Goal: Task Accomplishment & Management: Use online tool/utility

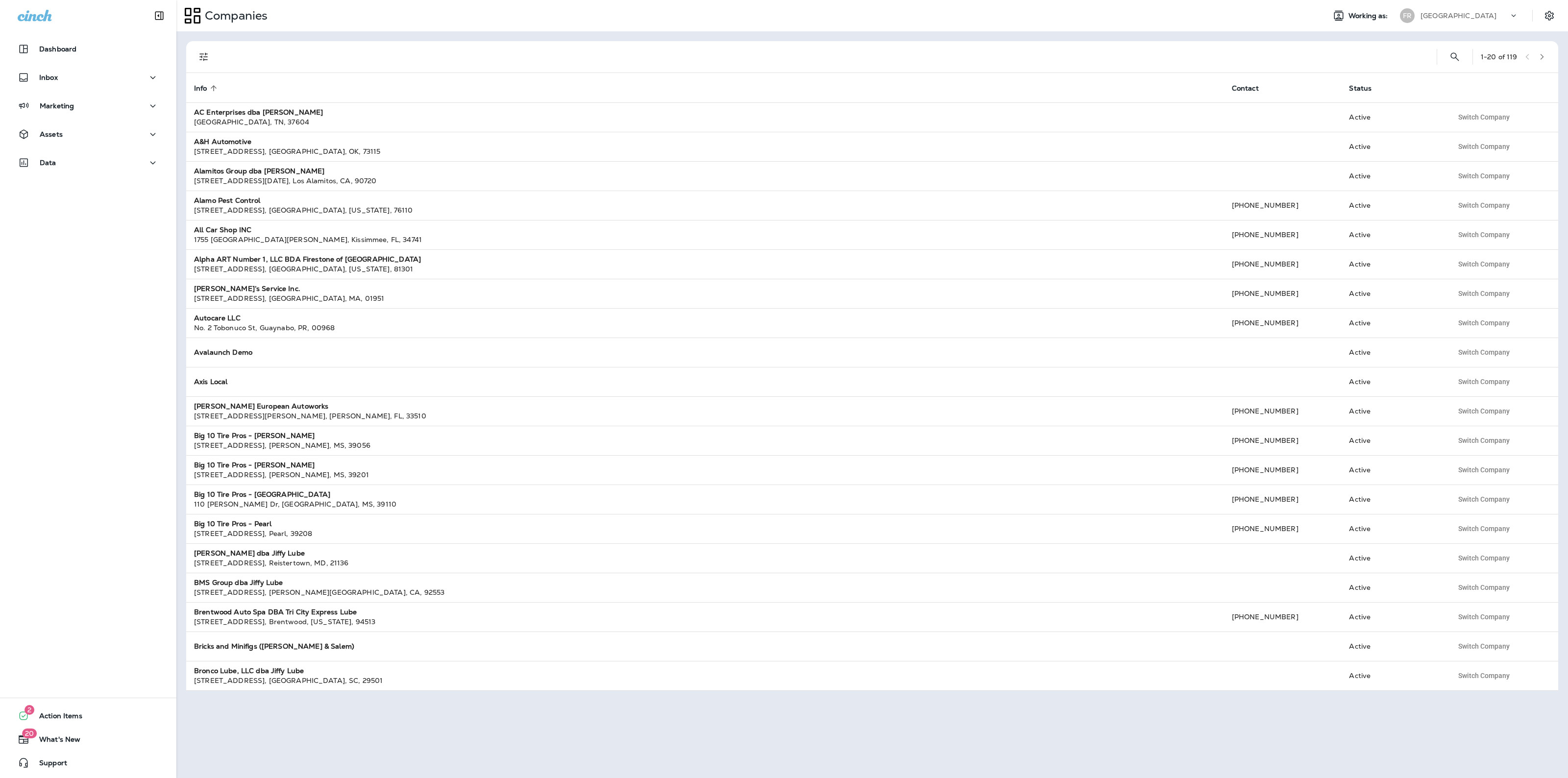
click at [1451, 24] on div "FR Falls Road Golf Course" at bounding box center [1459, 16] width 130 height 19
type input "****"
click at [1454, 147] on p "Quick Lube Demo" at bounding box center [1445, 150] width 64 height 8
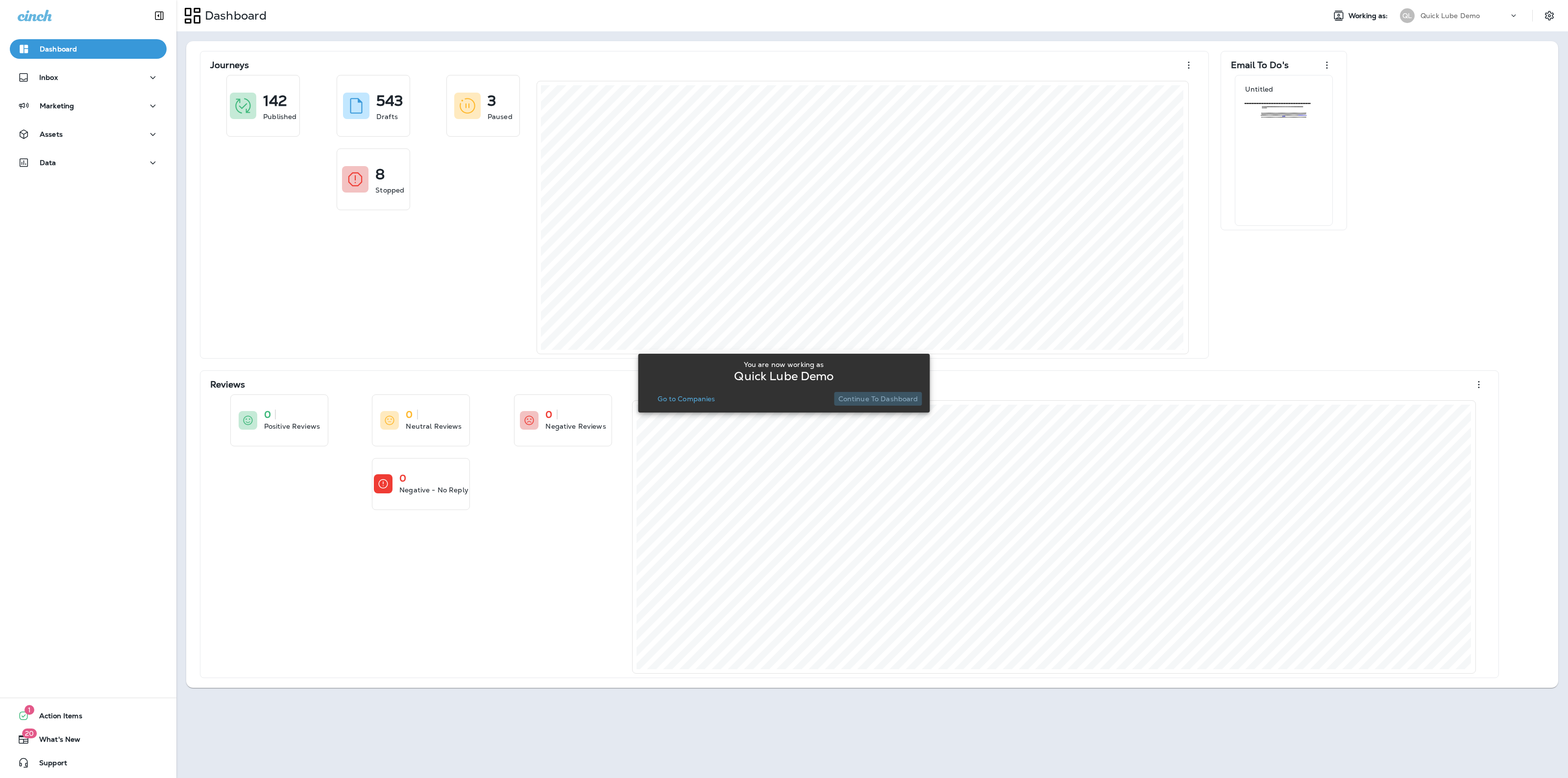
click at [898, 404] on button "Continue to Dashboard" at bounding box center [878, 399] width 88 height 14
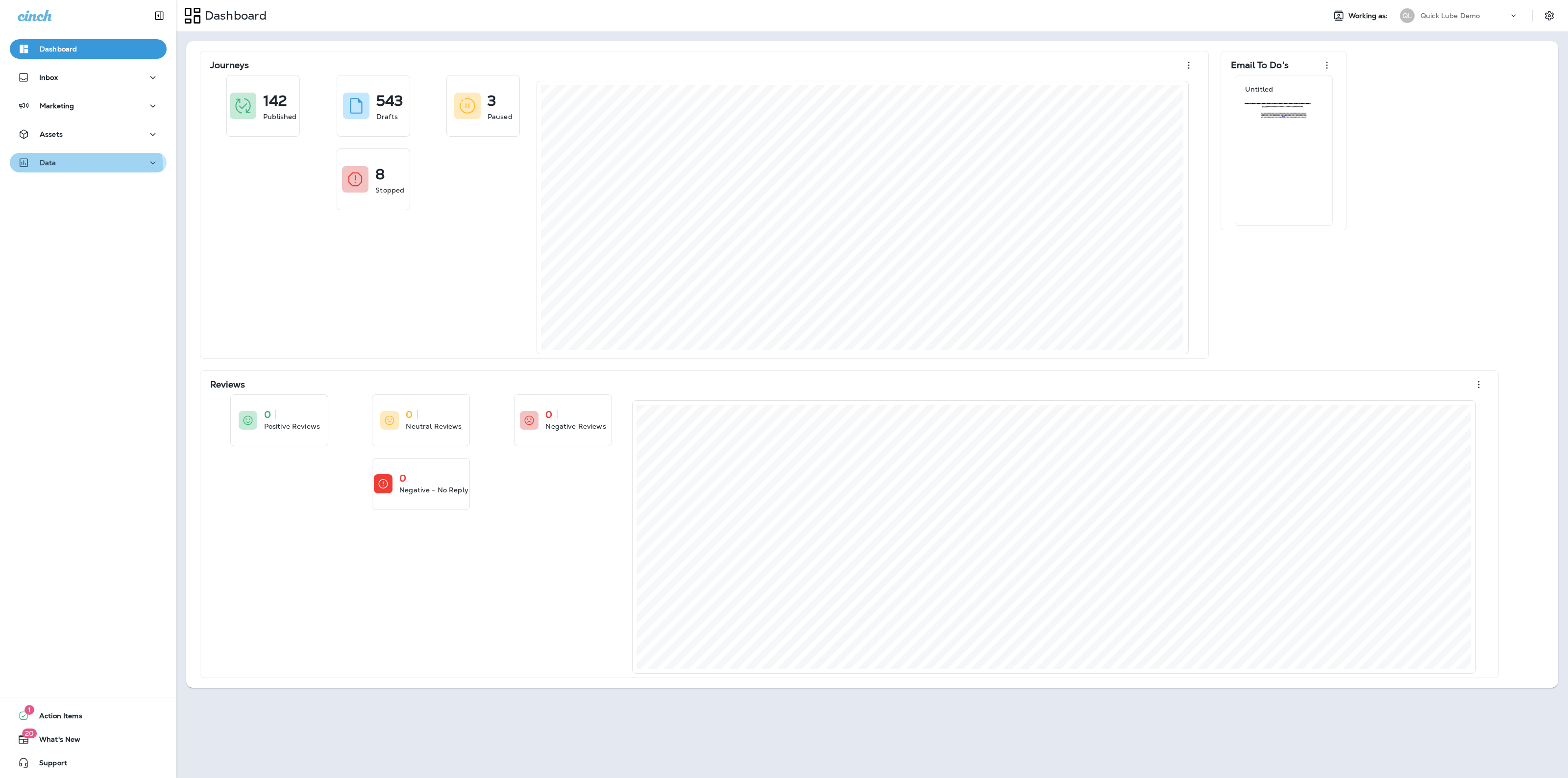
click at [82, 170] on button "Data" at bounding box center [88, 163] width 157 height 19
click at [76, 210] on p "Customers" at bounding box center [61, 214] width 46 height 9
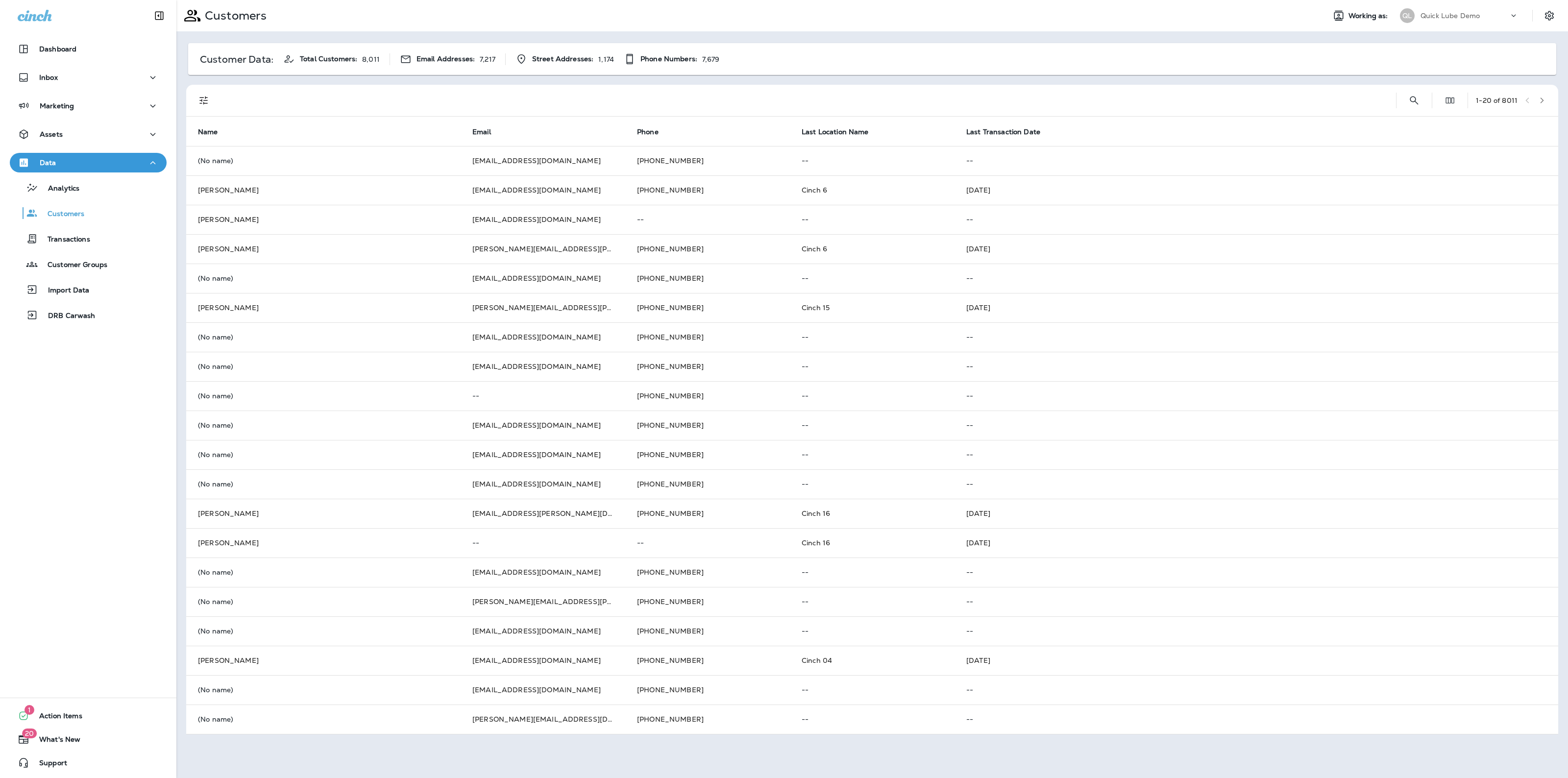
click at [1399, 101] on div "1 - 20 of 8011" at bounding box center [874, 100] width 1360 height 32
click at [1410, 101] on icon "Search Customers" at bounding box center [1415, 100] width 9 height 9
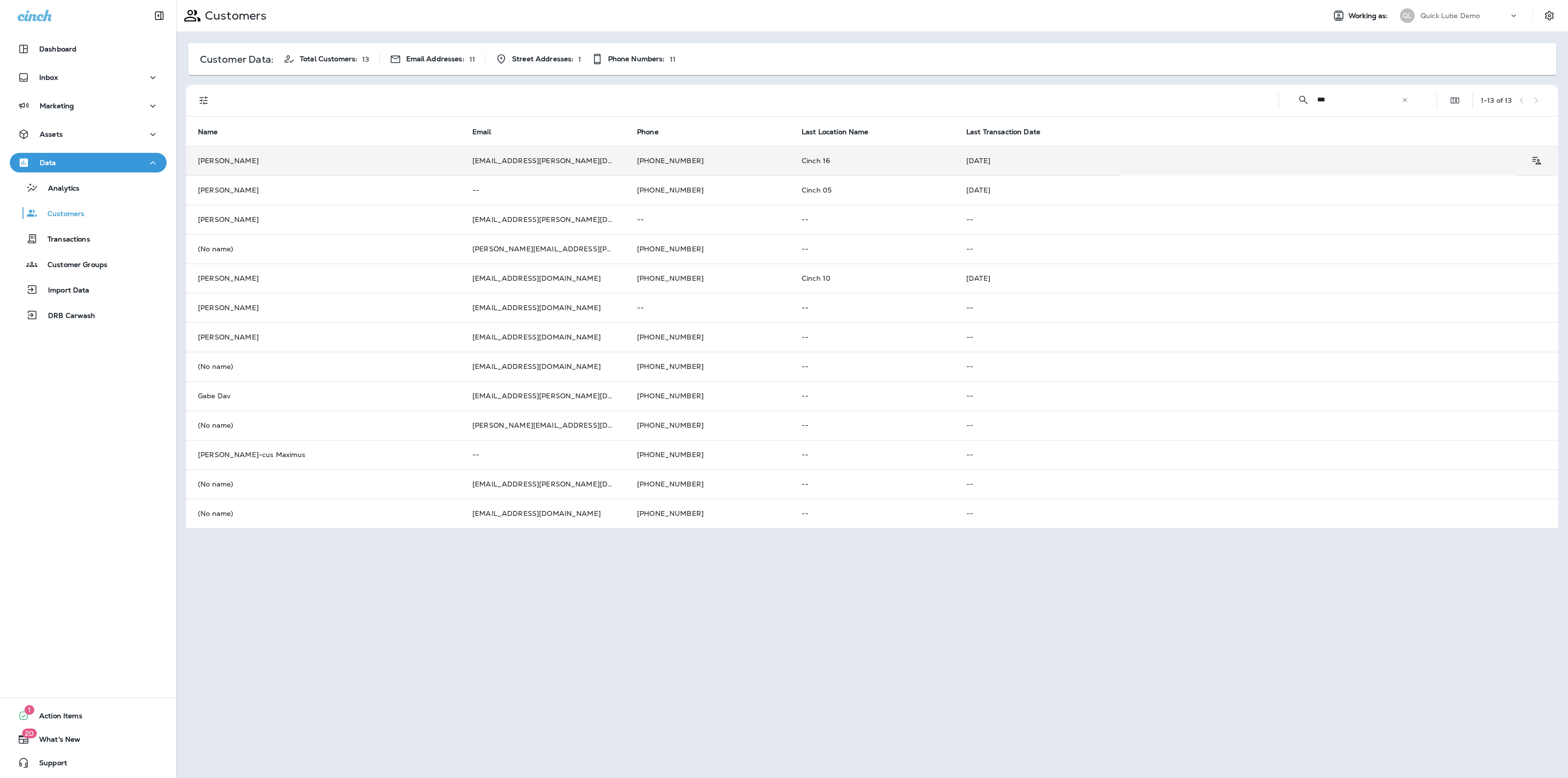
type input "***"
click at [921, 165] on td "Cinch 16" at bounding box center [872, 161] width 164 height 29
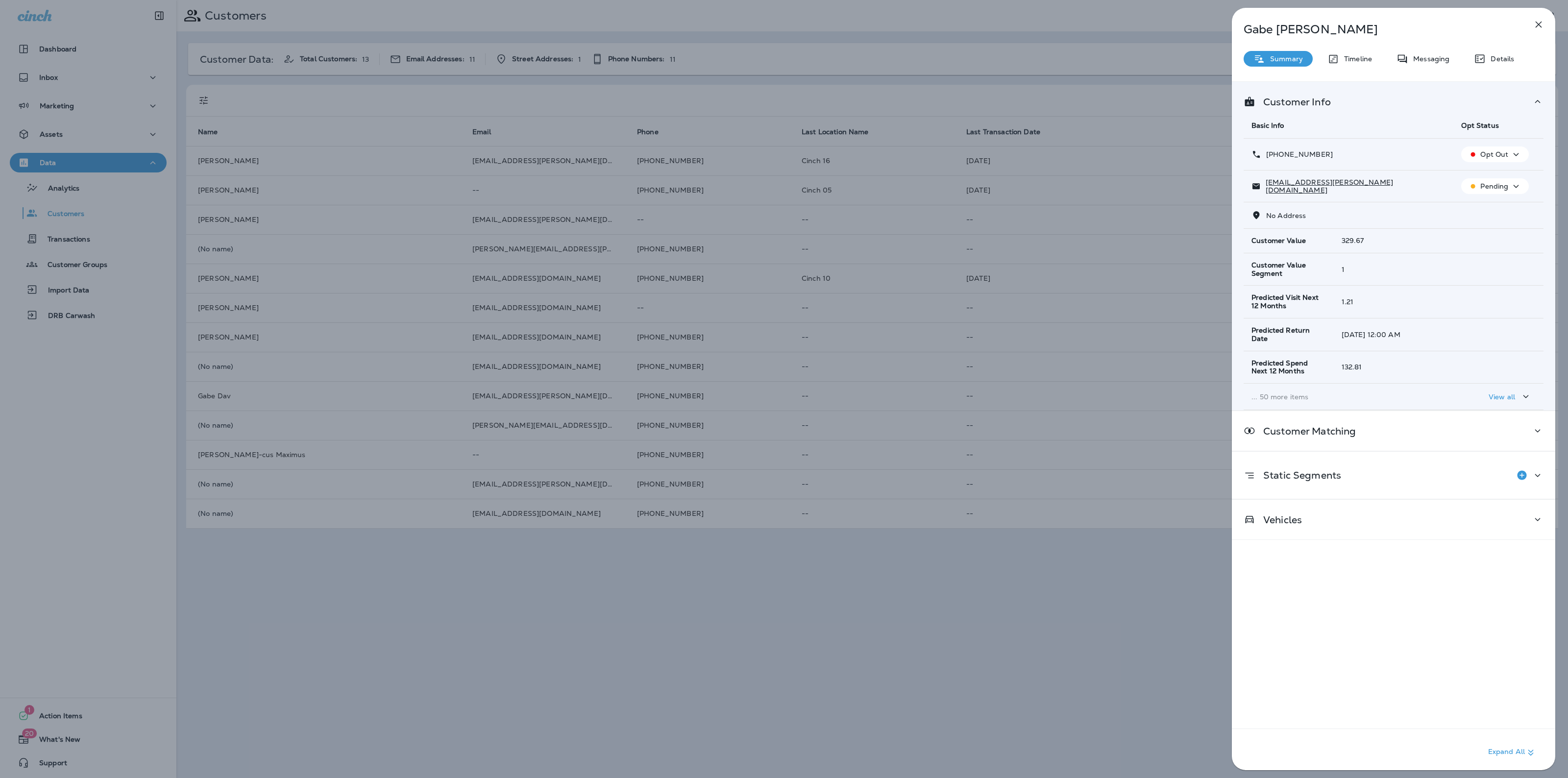
click at [1494, 397] on p "View all" at bounding box center [1502, 397] width 26 height 8
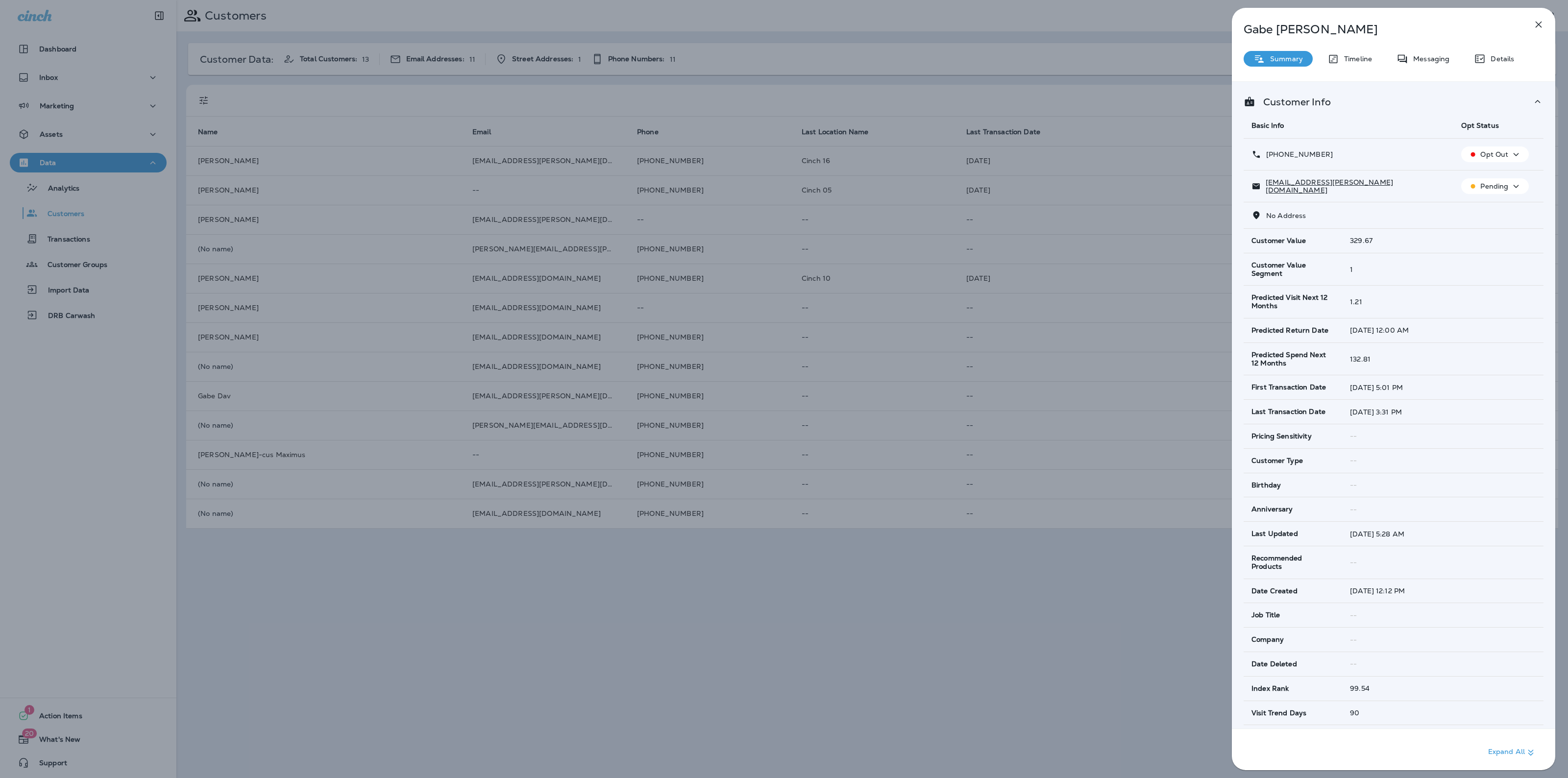
click at [1363, 270] on div "1" at bounding box center [1443, 269] width 186 height 8
drag, startPoint x: 1273, startPoint y: 295, endPoint x: 1378, endPoint y: 304, distance: 105.4
click at [1378, 304] on tr "Predicted Visit Next 12 Months 1.21" at bounding box center [1393, 302] width 300 height 33
drag, startPoint x: 1376, startPoint y: 268, endPoint x: 1251, endPoint y: 268, distance: 125.0
click at [1251, 268] on tr "Customer Value Segment 1" at bounding box center [1393, 269] width 300 height 33
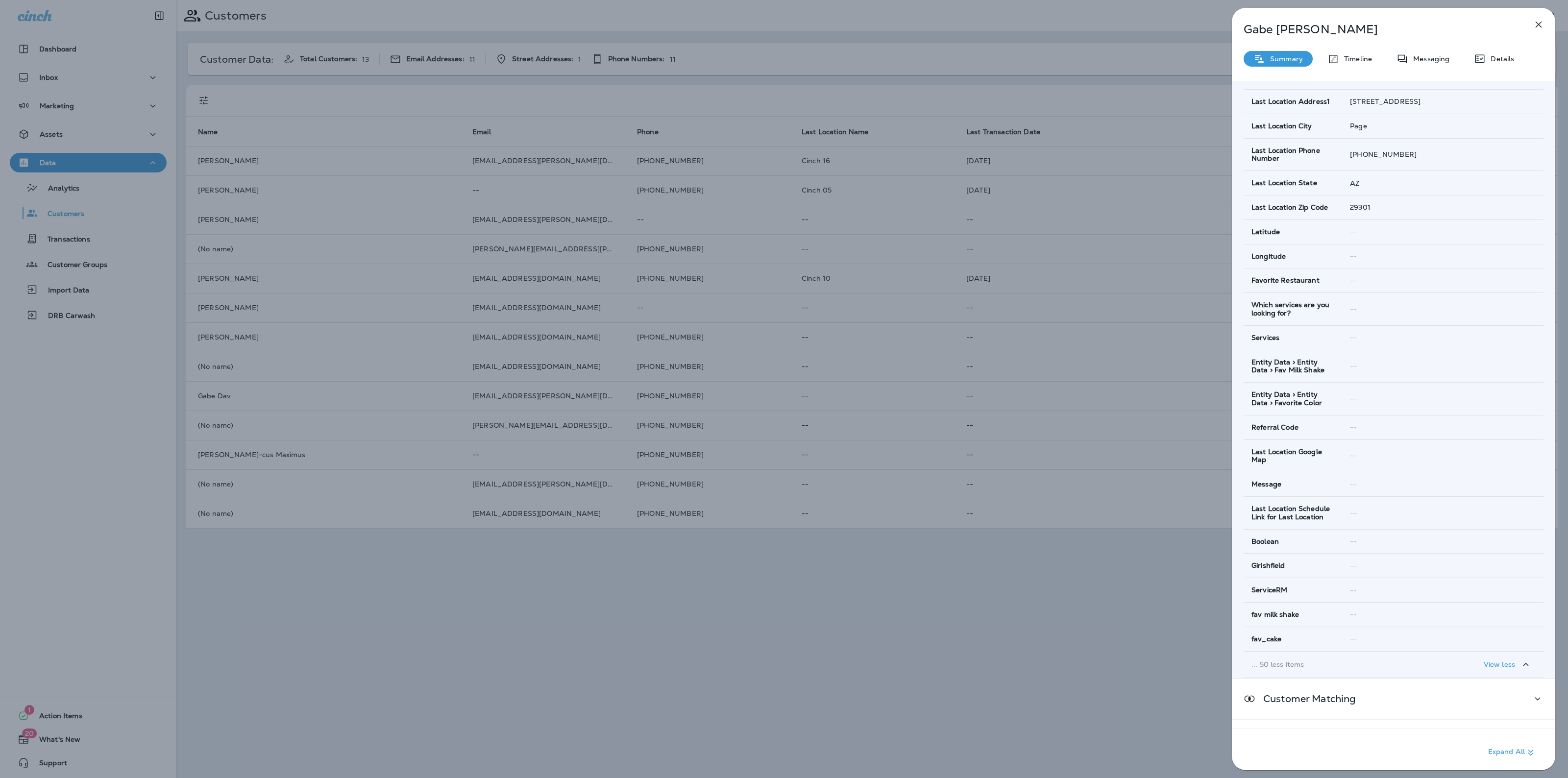
scroll to position [1097, 0]
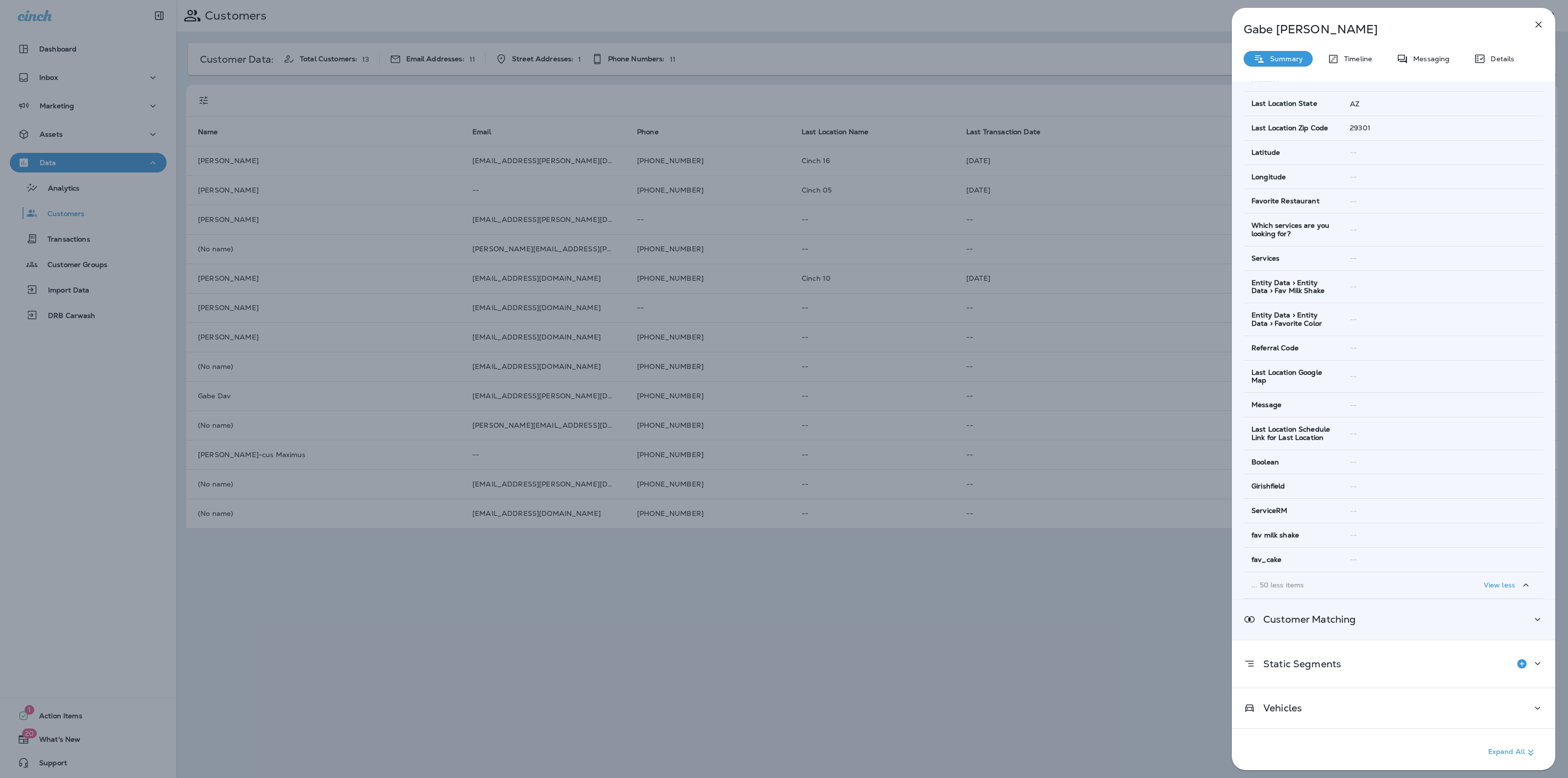
click at [1311, 617] on p "Customer Matching" at bounding box center [1305, 619] width 100 height 8
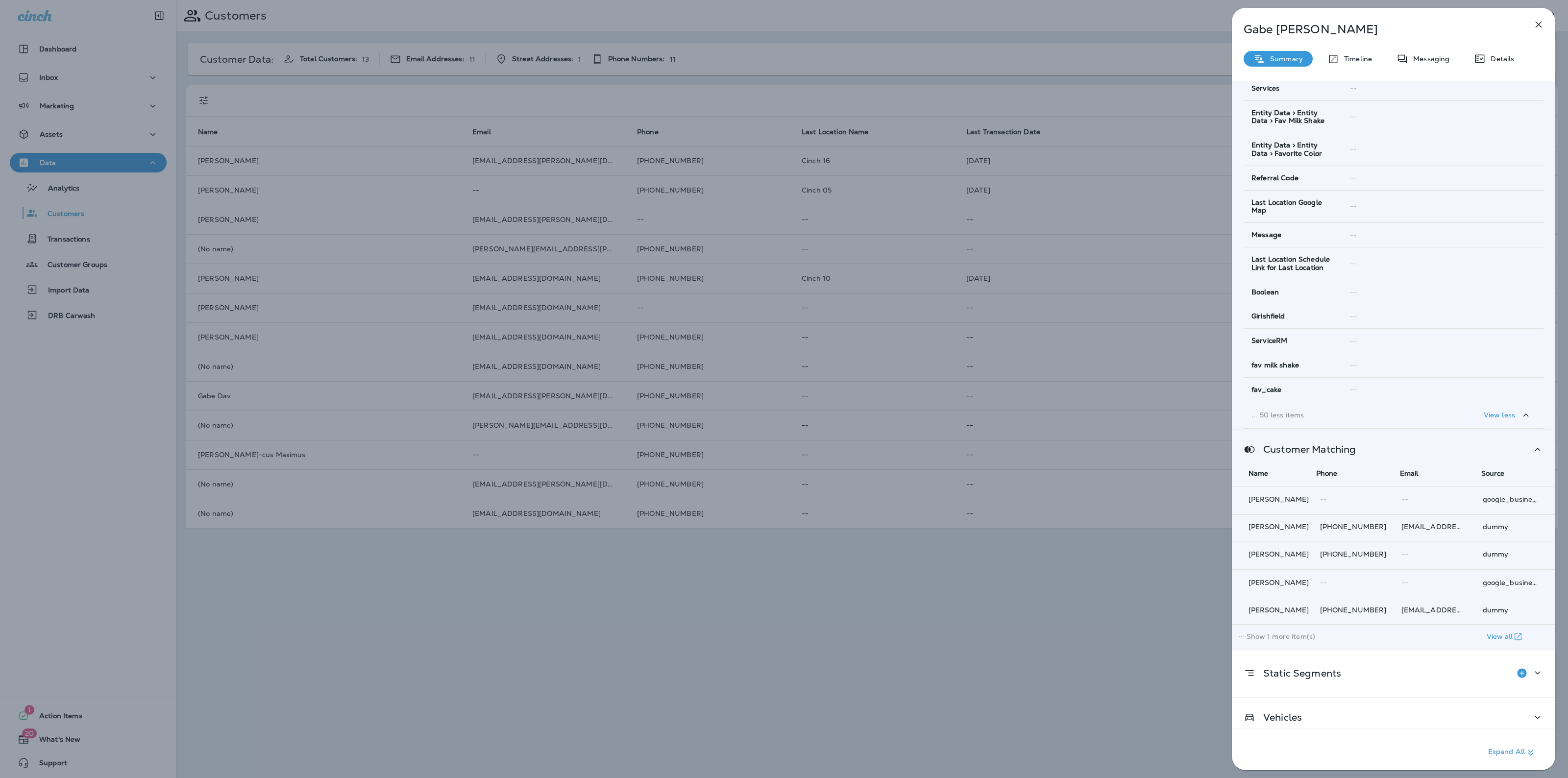
scroll to position [1283, 0]
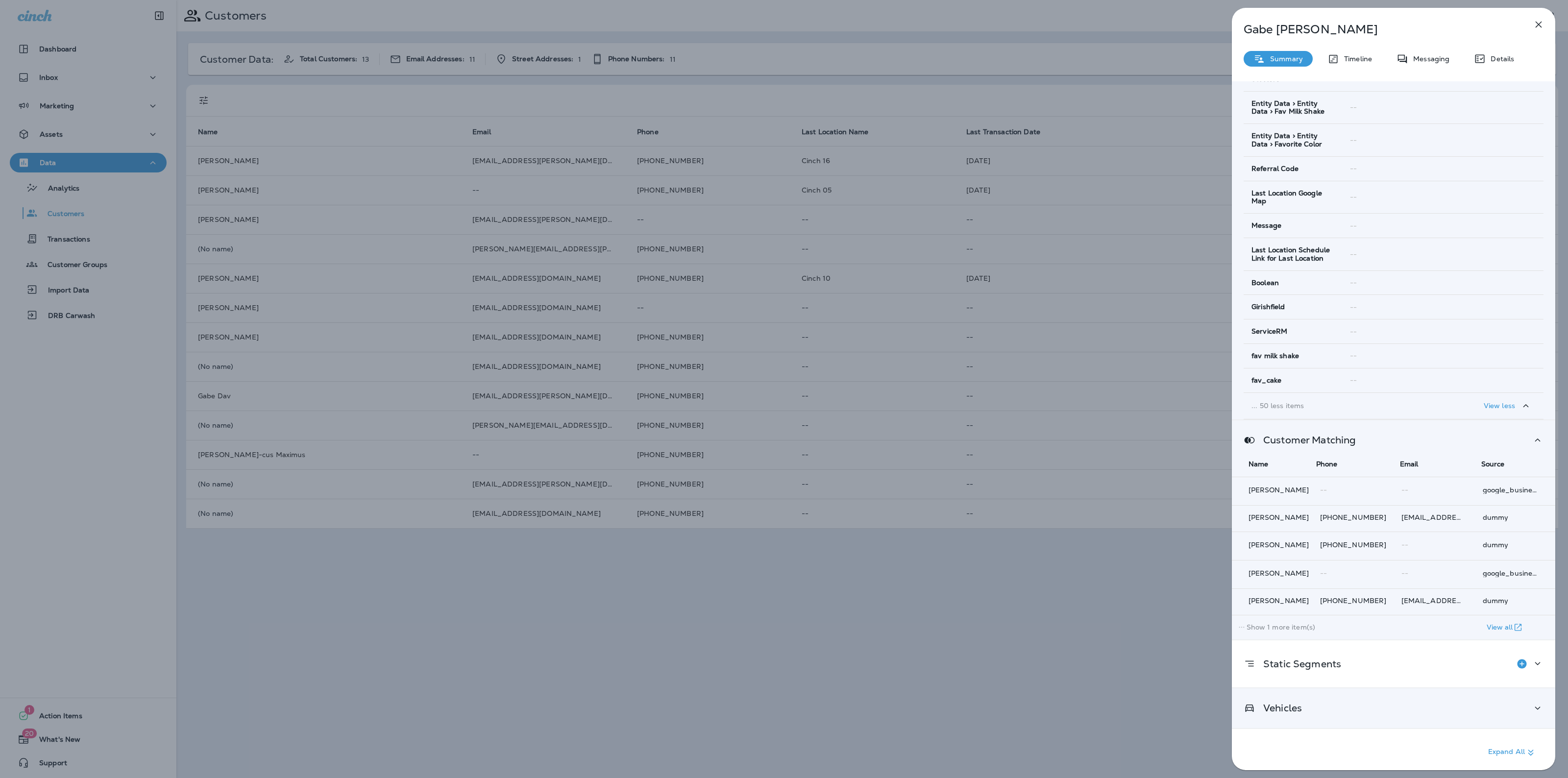
click at [1300, 704] on p "Vehicles" at bounding box center [1278, 708] width 46 height 8
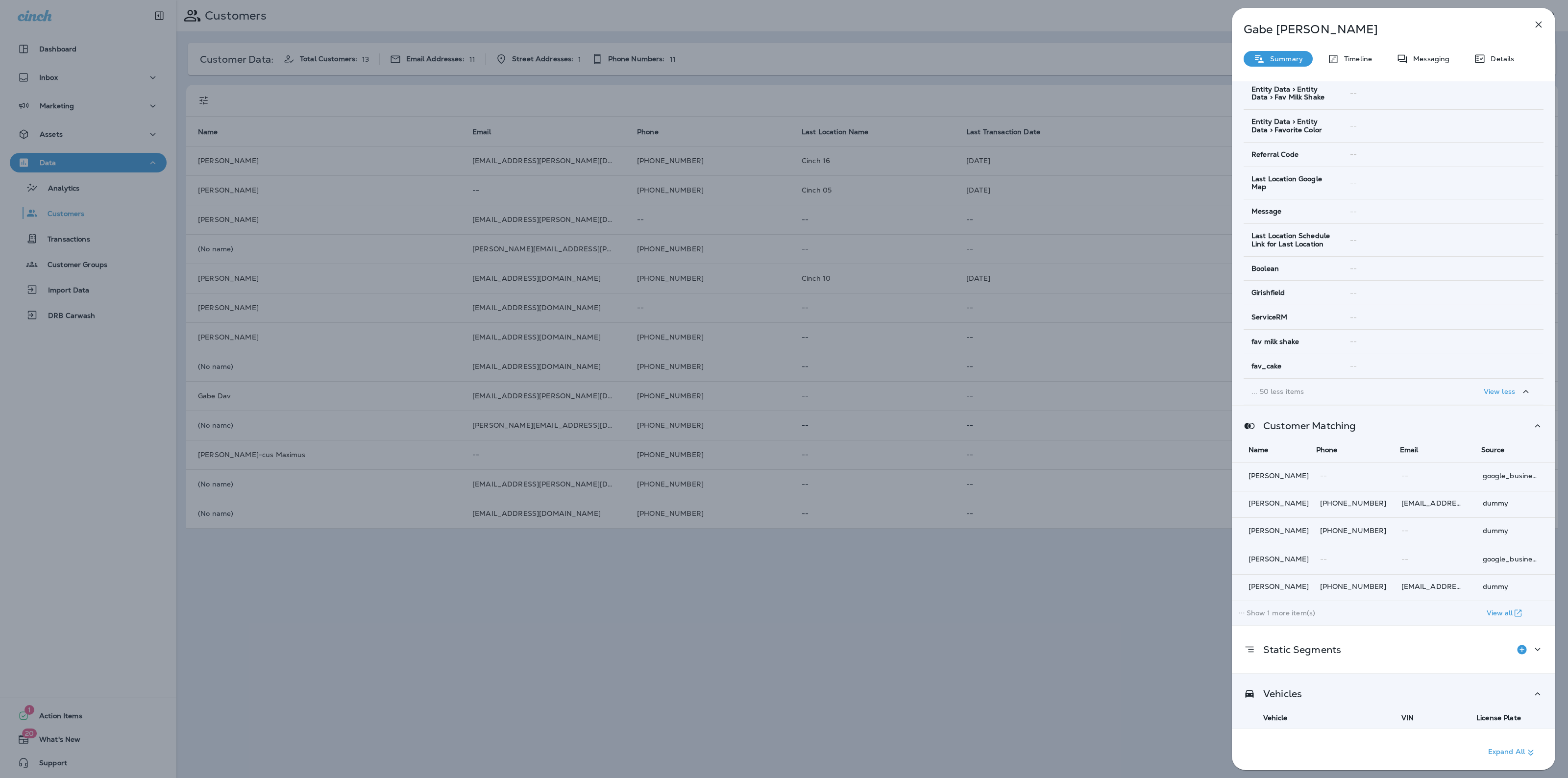
scroll to position [1372, 0]
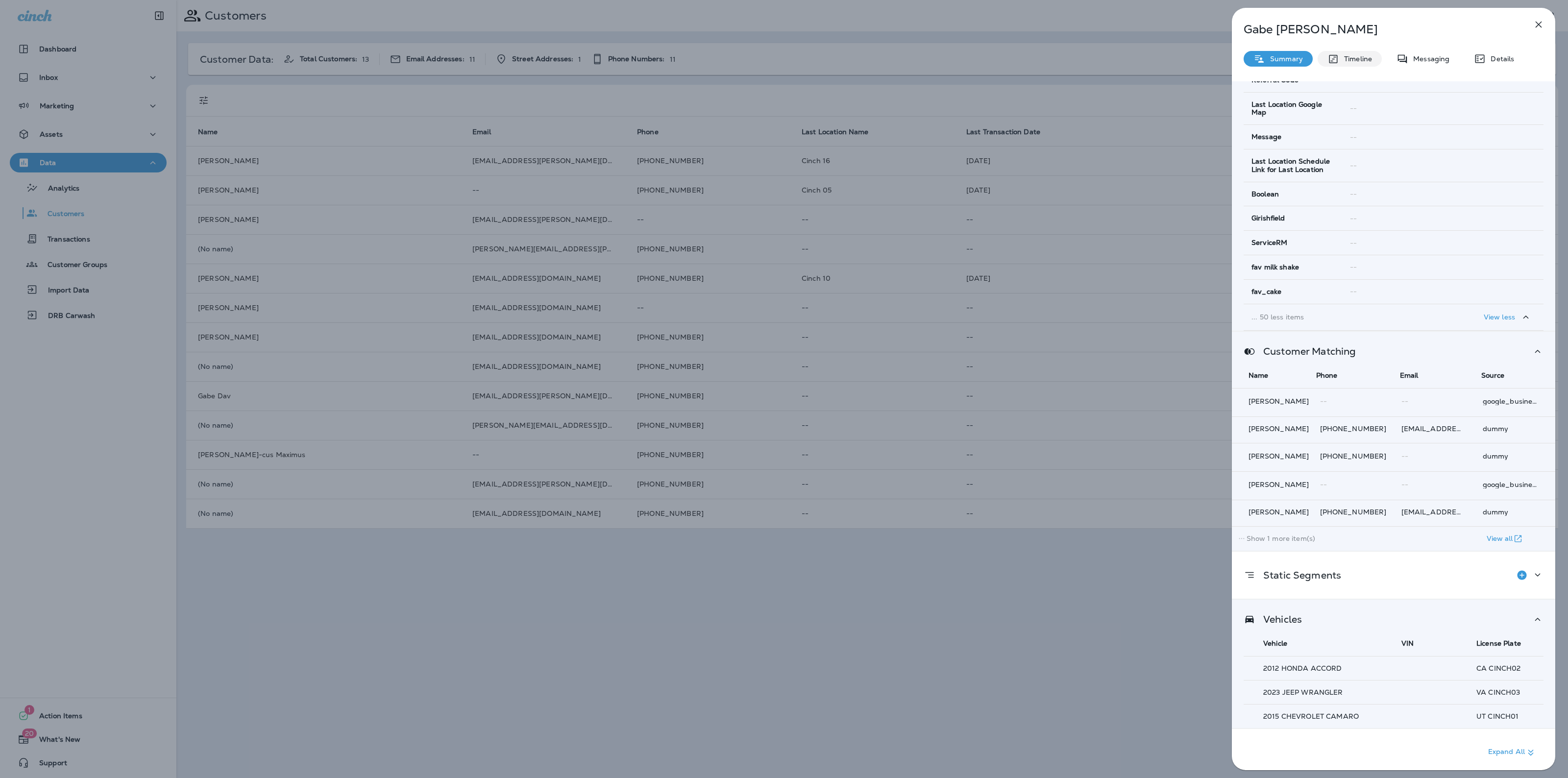
click at [1362, 55] on p "Timeline" at bounding box center [1356, 58] width 33 height 8
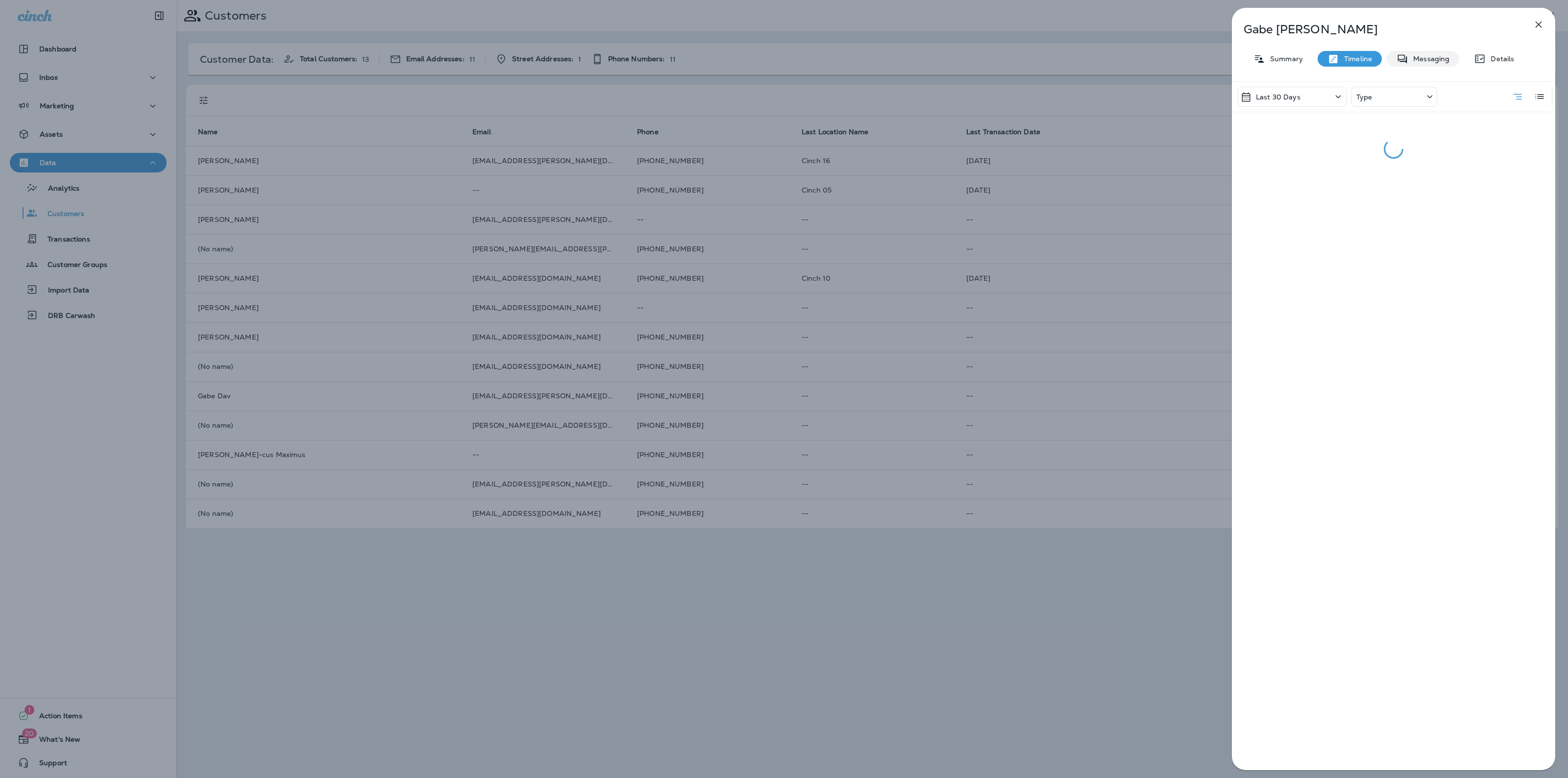
click at [1424, 58] on p "Messaging" at bounding box center [1429, 58] width 41 height 8
click at [1346, 55] on p "Timeline" at bounding box center [1356, 58] width 33 height 8
click at [1429, 58] on p "Messaging" at bounding box center [1429, 58] width 41 height 8
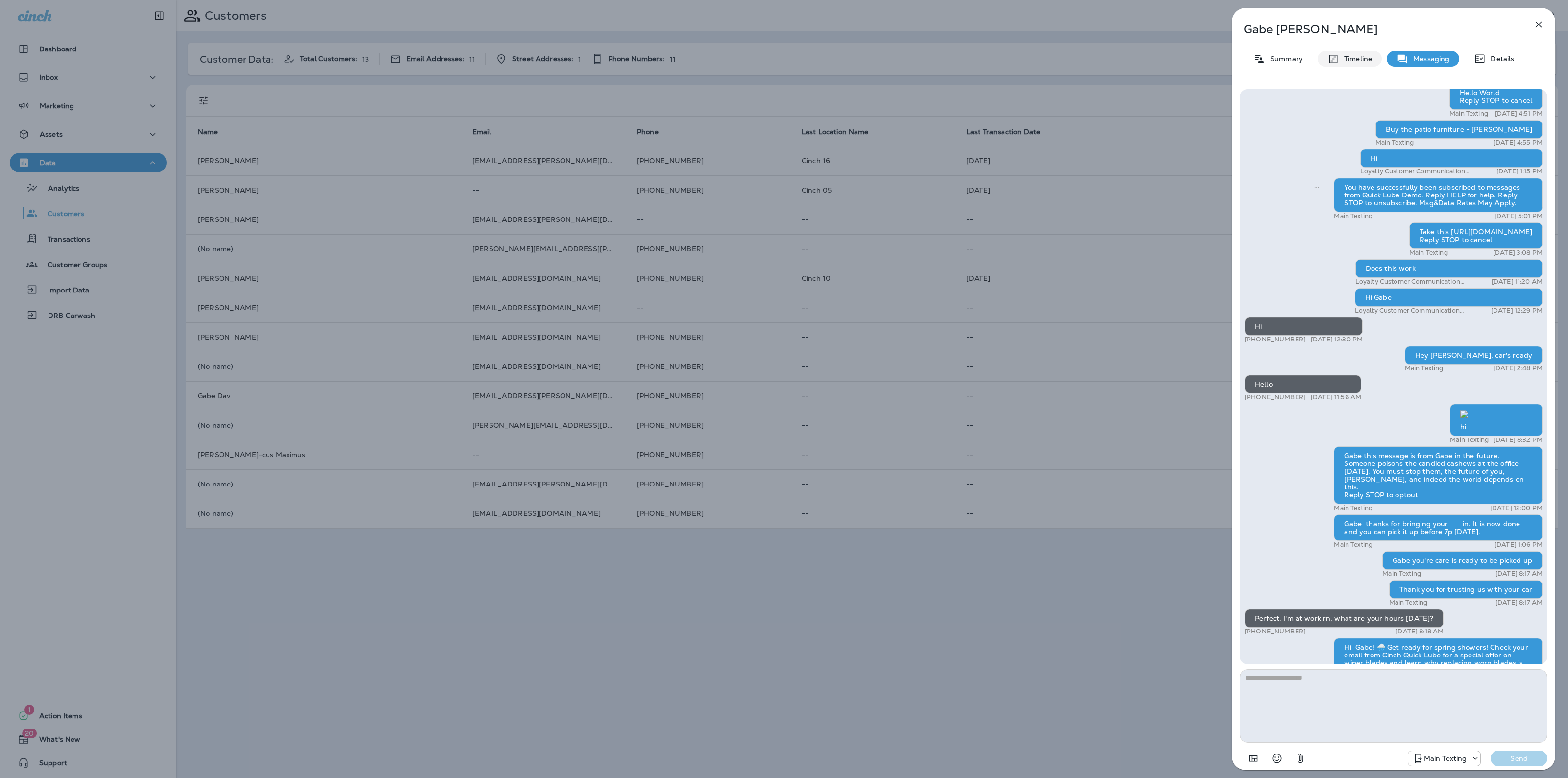
click at [1373, 52] on div "Timeline" at bounding box center [1349, 59] width 64 height 16
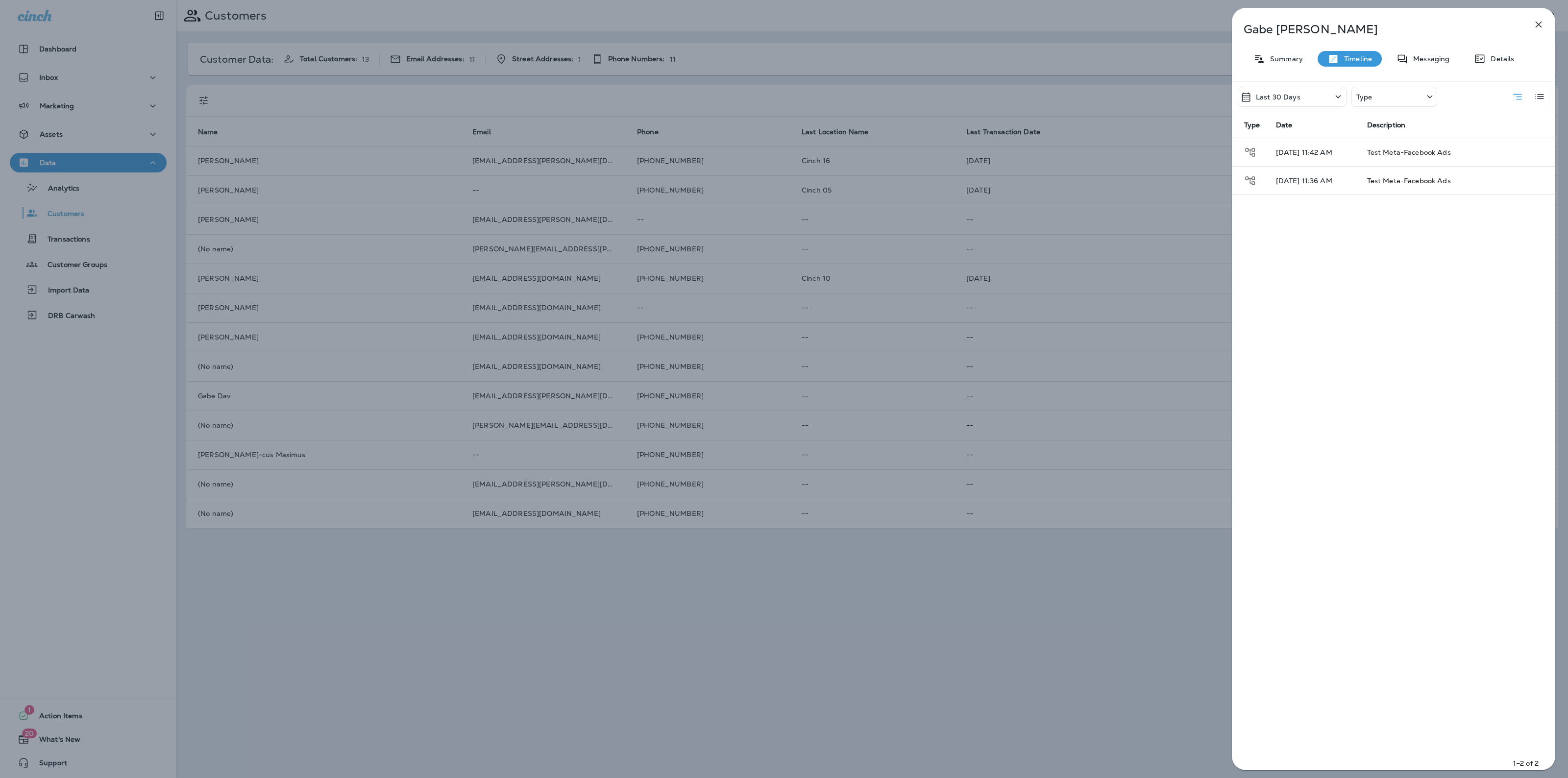
click at [1309, 91] on div "Last 30 Days" at bounding box center [1292, 96] width 109 height 20
click at [1290, 147] on div "All" at bounding box center [1292, 142] width 153 height 24
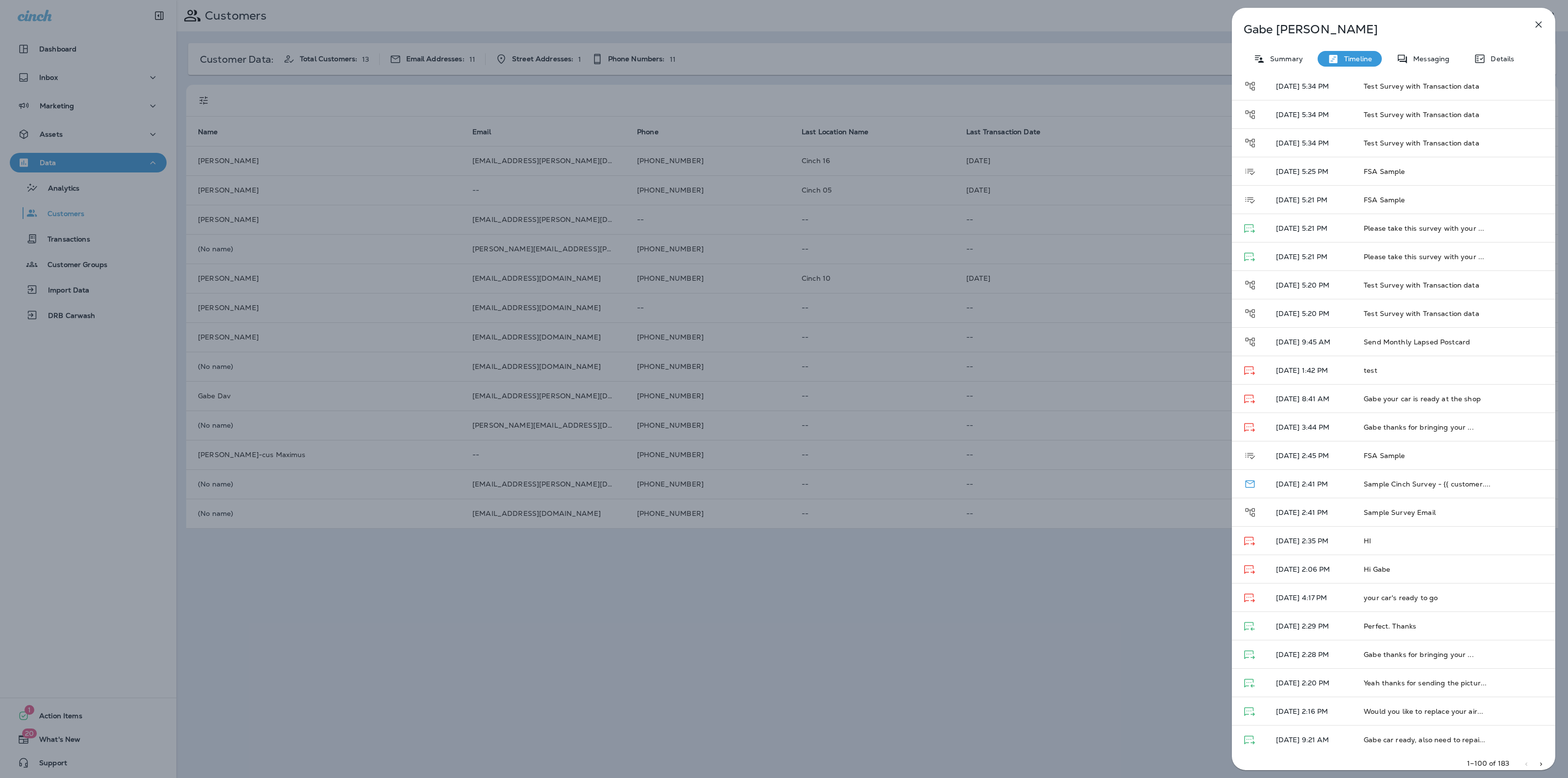
scroll to position [2086, 0]
click at [1486, 57] on p "Details" at bounding box center [1500, 58] width 29 height 8
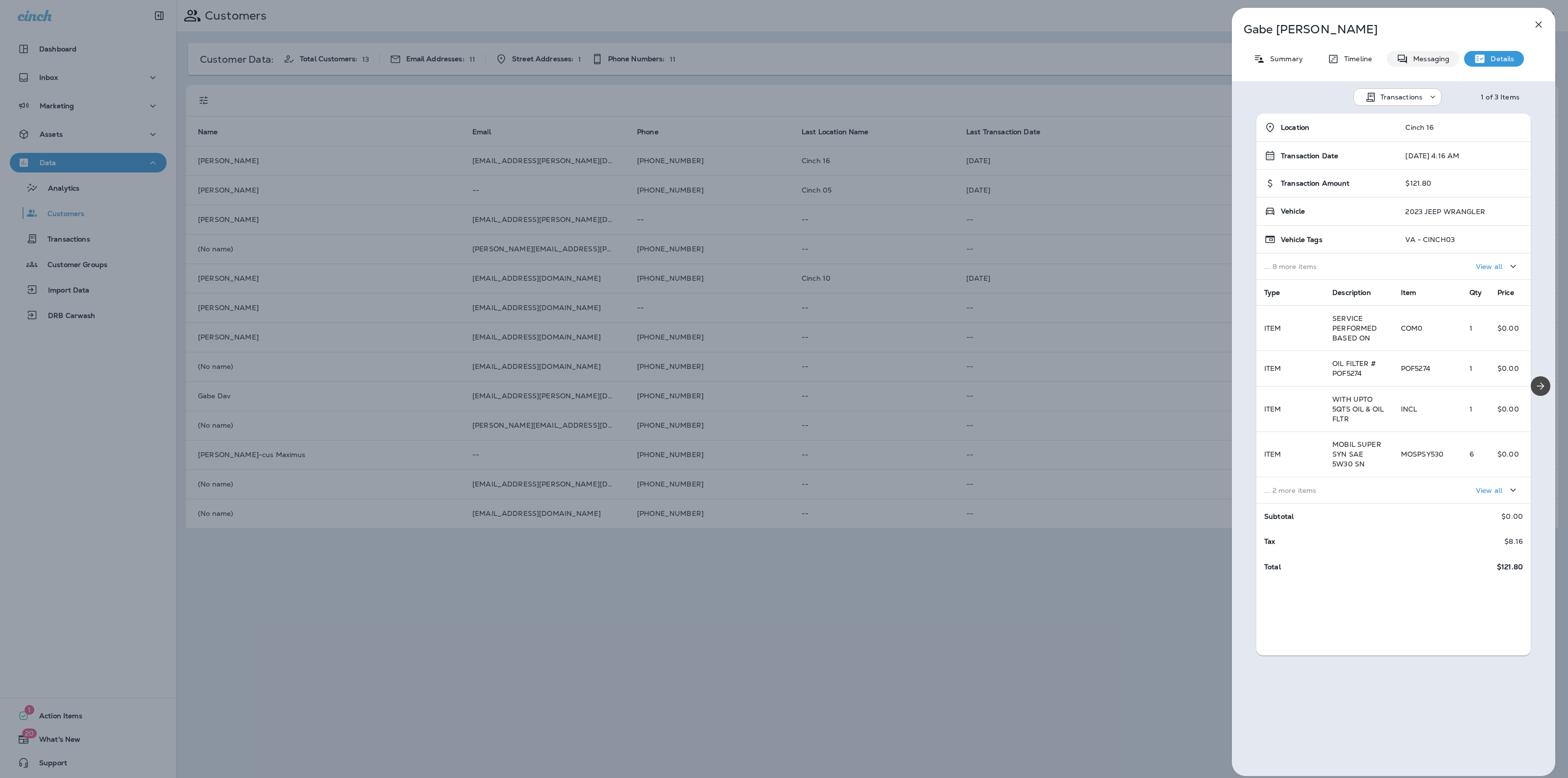
click at [1441, 57] on p "Messaging" at bounding box center [1429, 58] width 41 height 8
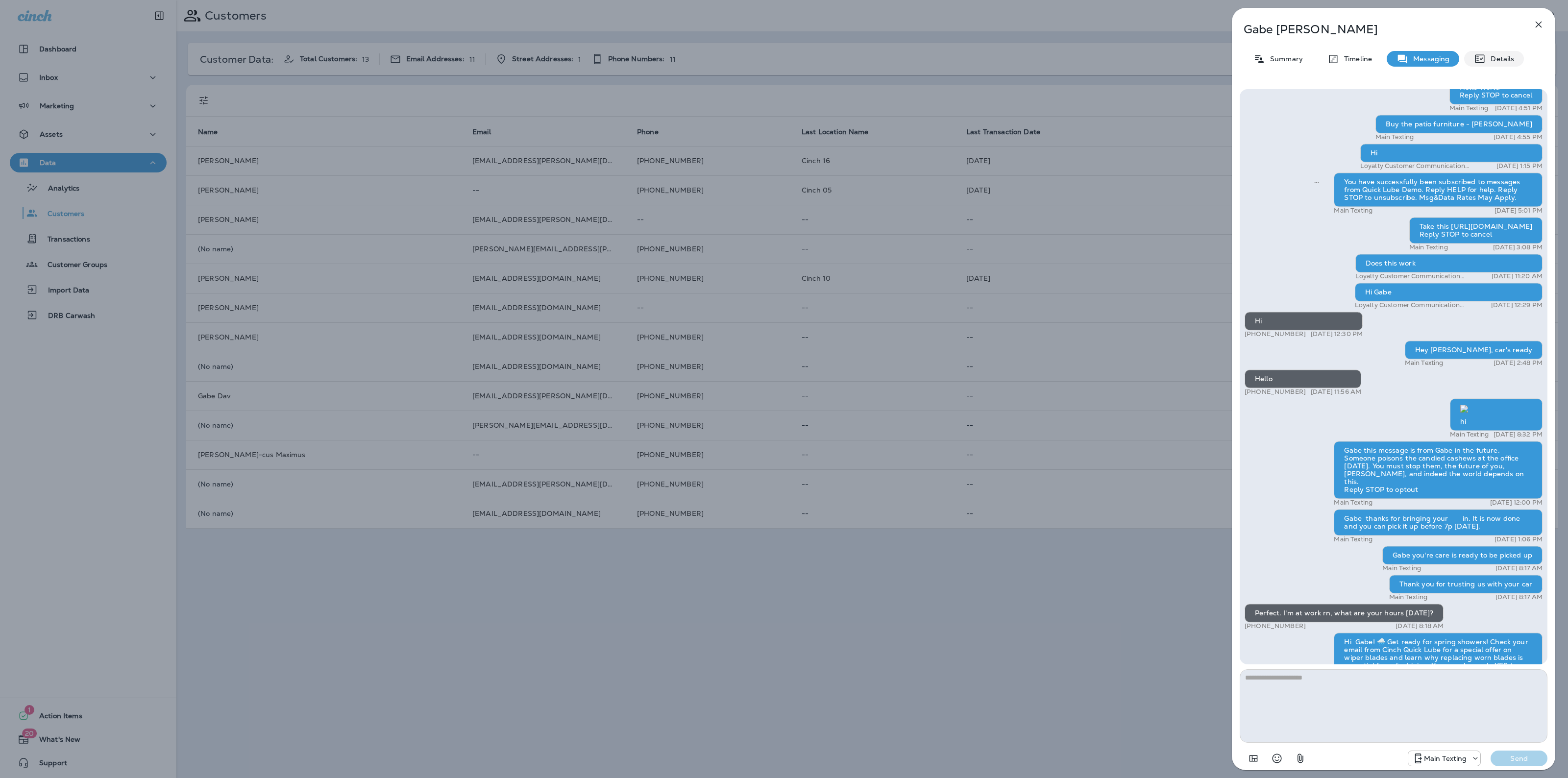
click at [1486, 57] on p "Details" at bounding box center [1500, 58] width 29 height 8
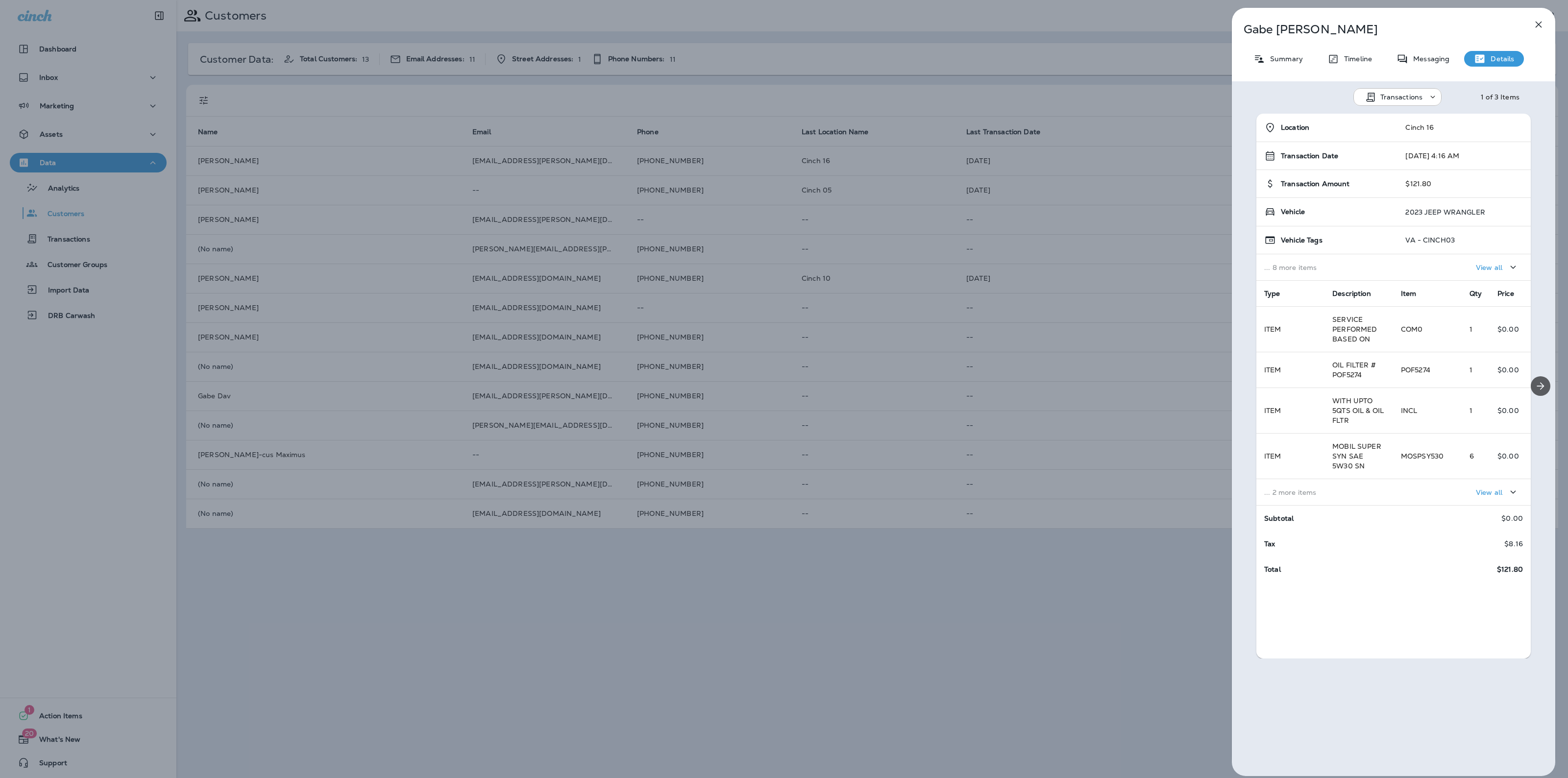
click at [1535, 388] on icon "Next" at bounding box center [1540, 386] width 12 height 12
click at [1433, 52] on div "Messaging" at bounding box center [1423, 59] width 72 height 16
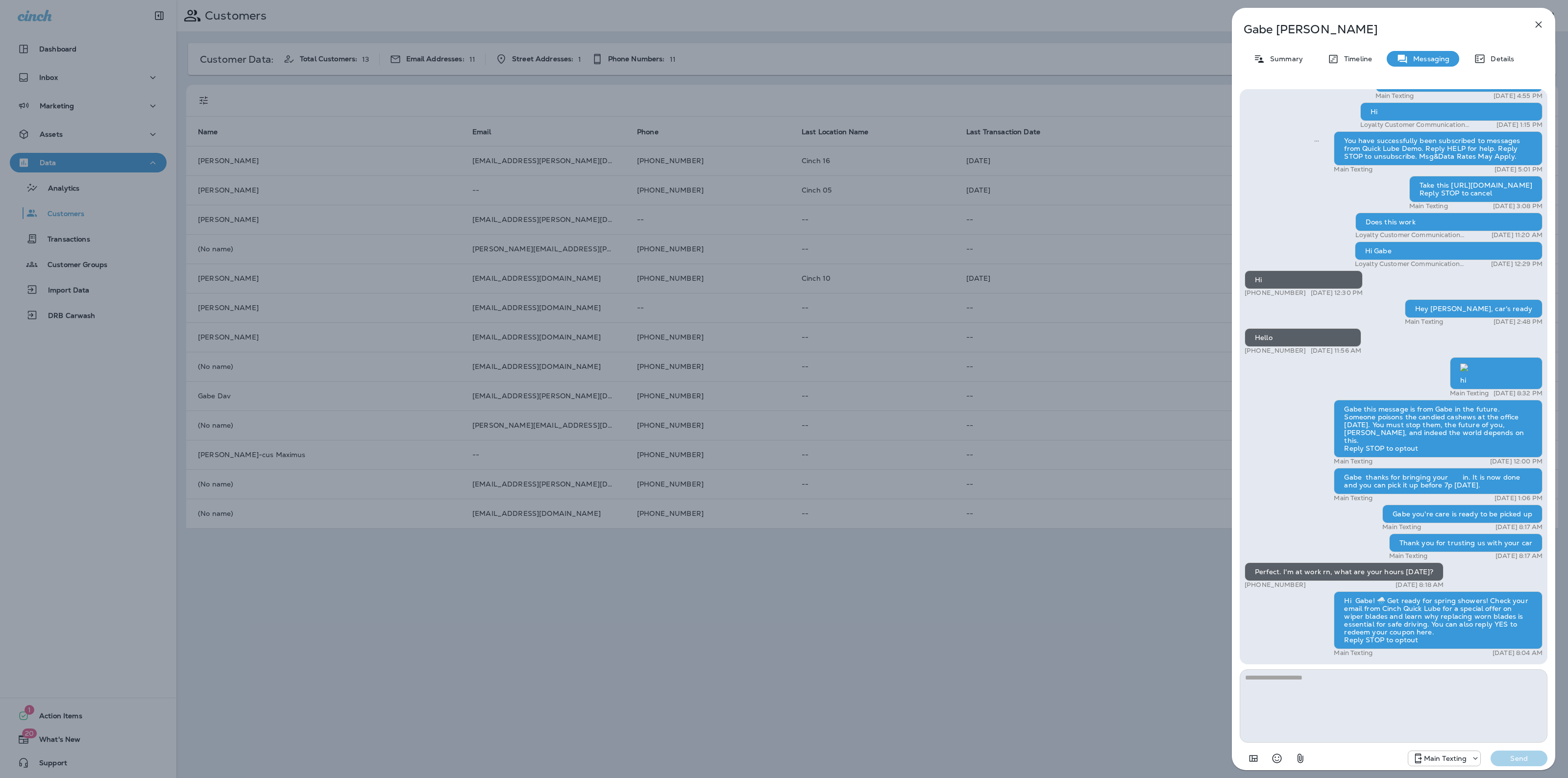
scroll to position [1, 0]
click at [1292, 682] on textarea at bounding box center [1394, 706] width 308 height 74
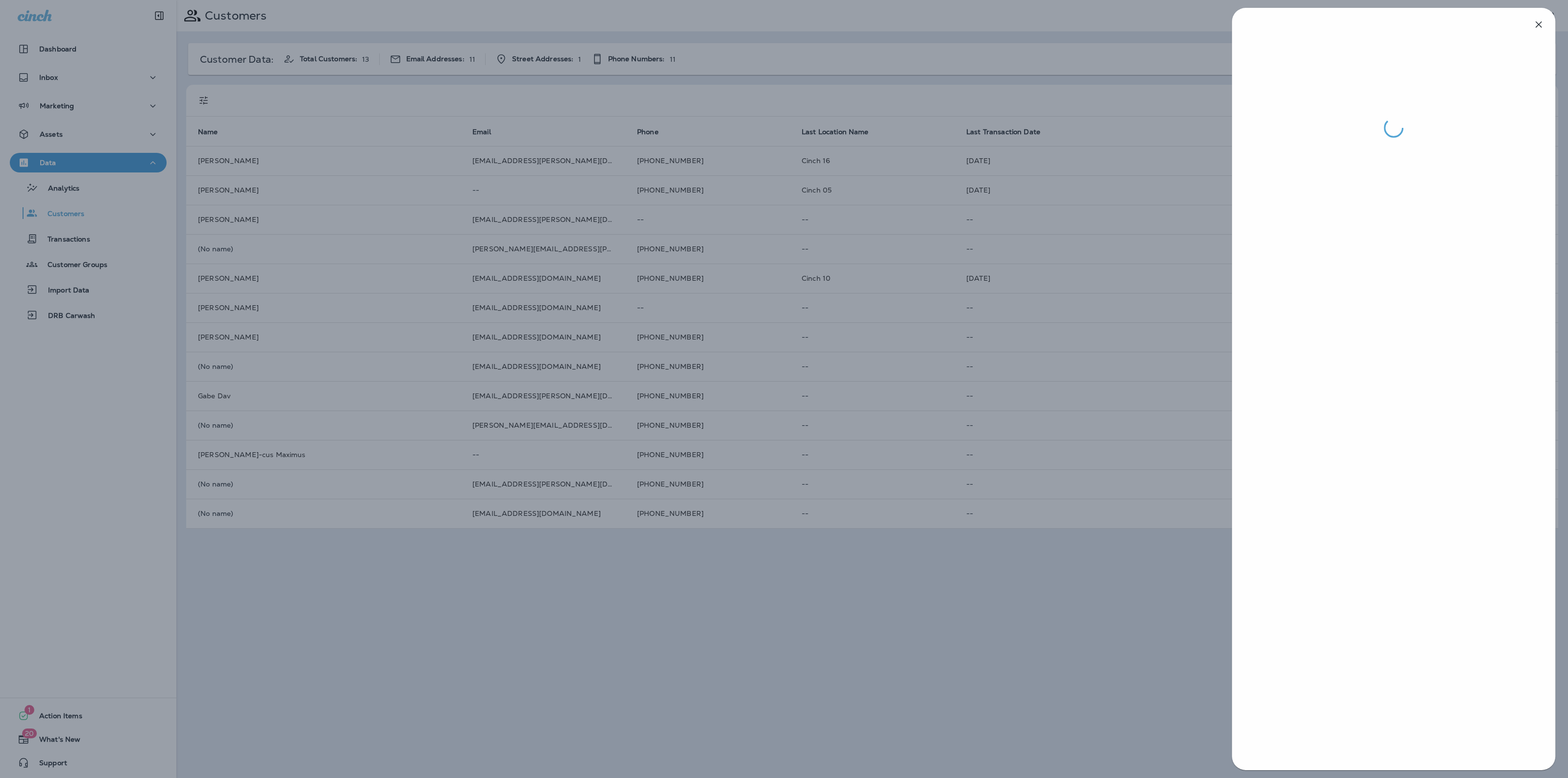
click at [961, 290] on div at bounding box center [784, 389] width 1568 height 778
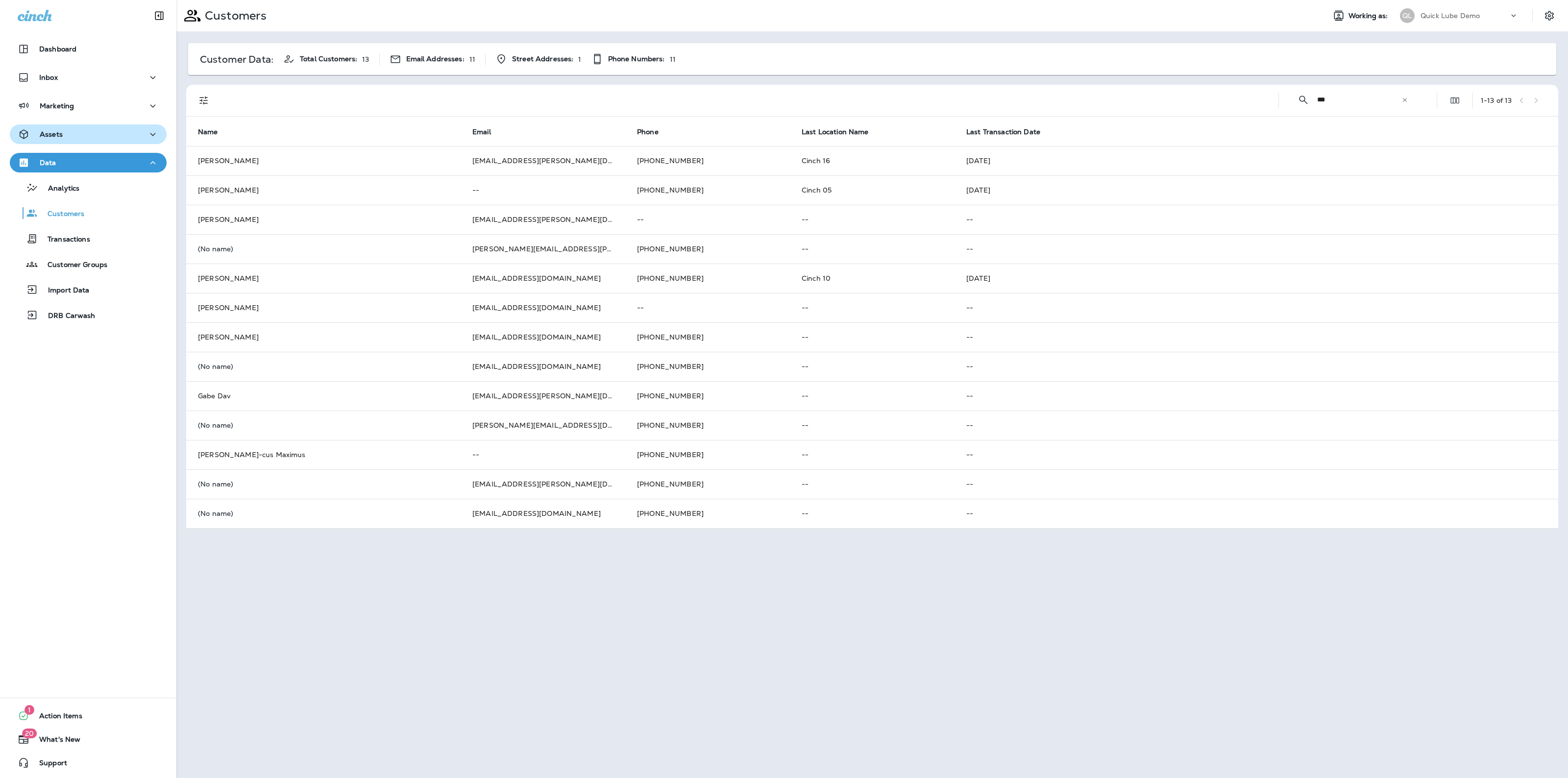
click at [87, 133] on div "Assets" at bounding box center [88, 135] width 141 height 12
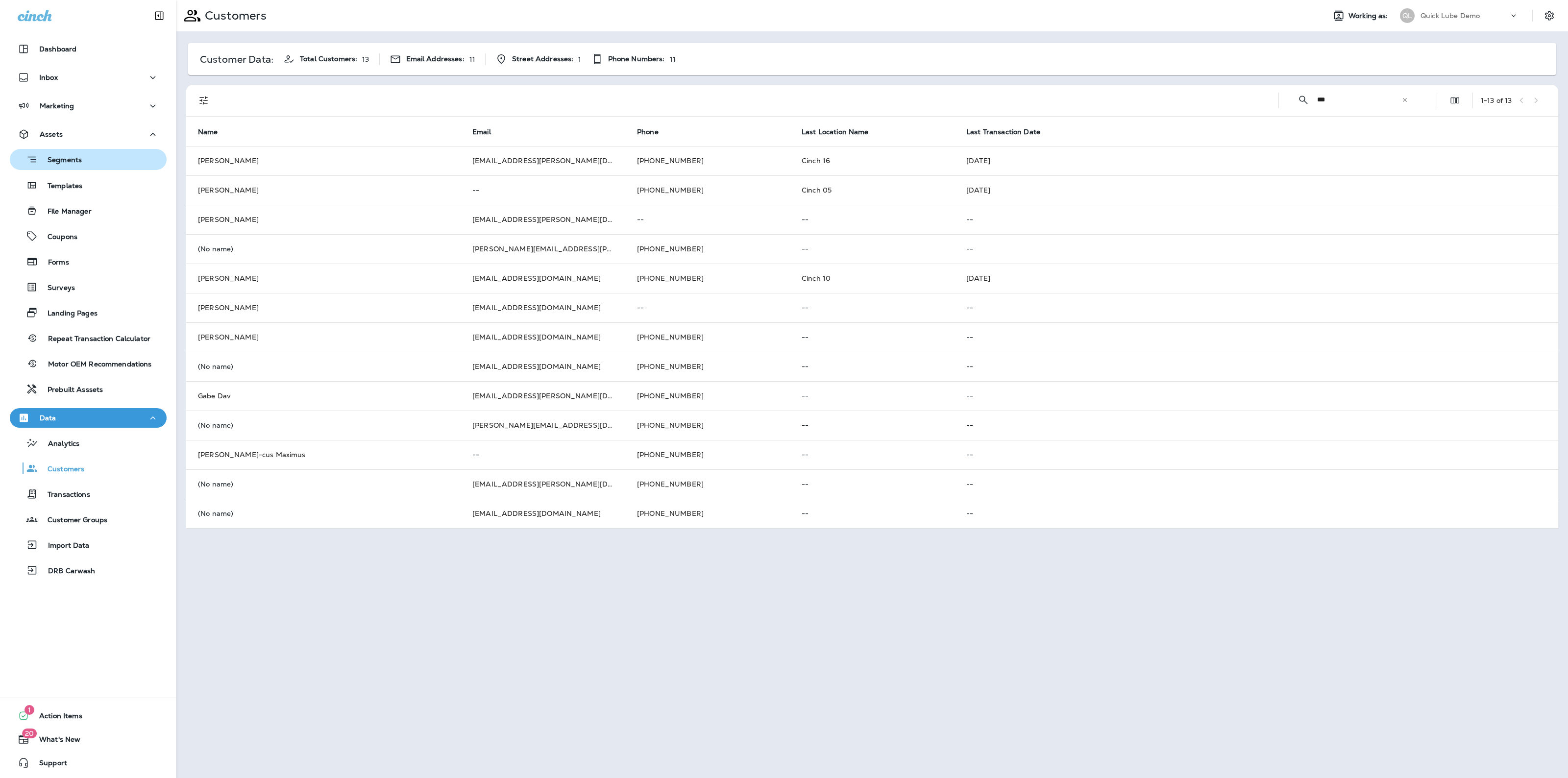
click at [85, 159] on div "Segments" at bounding box center [88, 159] width 149 height 15
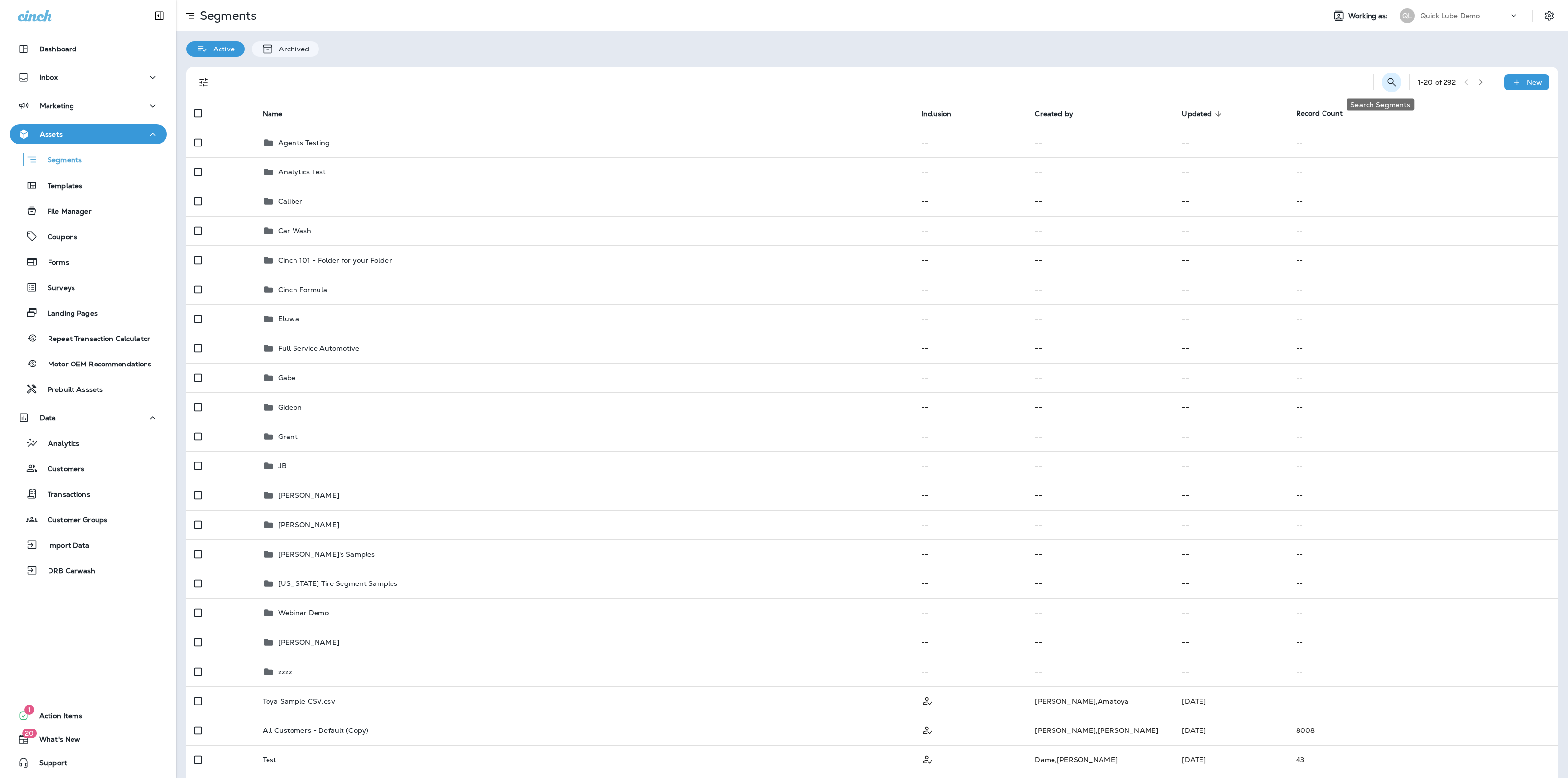
click at [1386, 81] on icon "Search Segments" at bounding box center [1391, 82] width 12 height 12
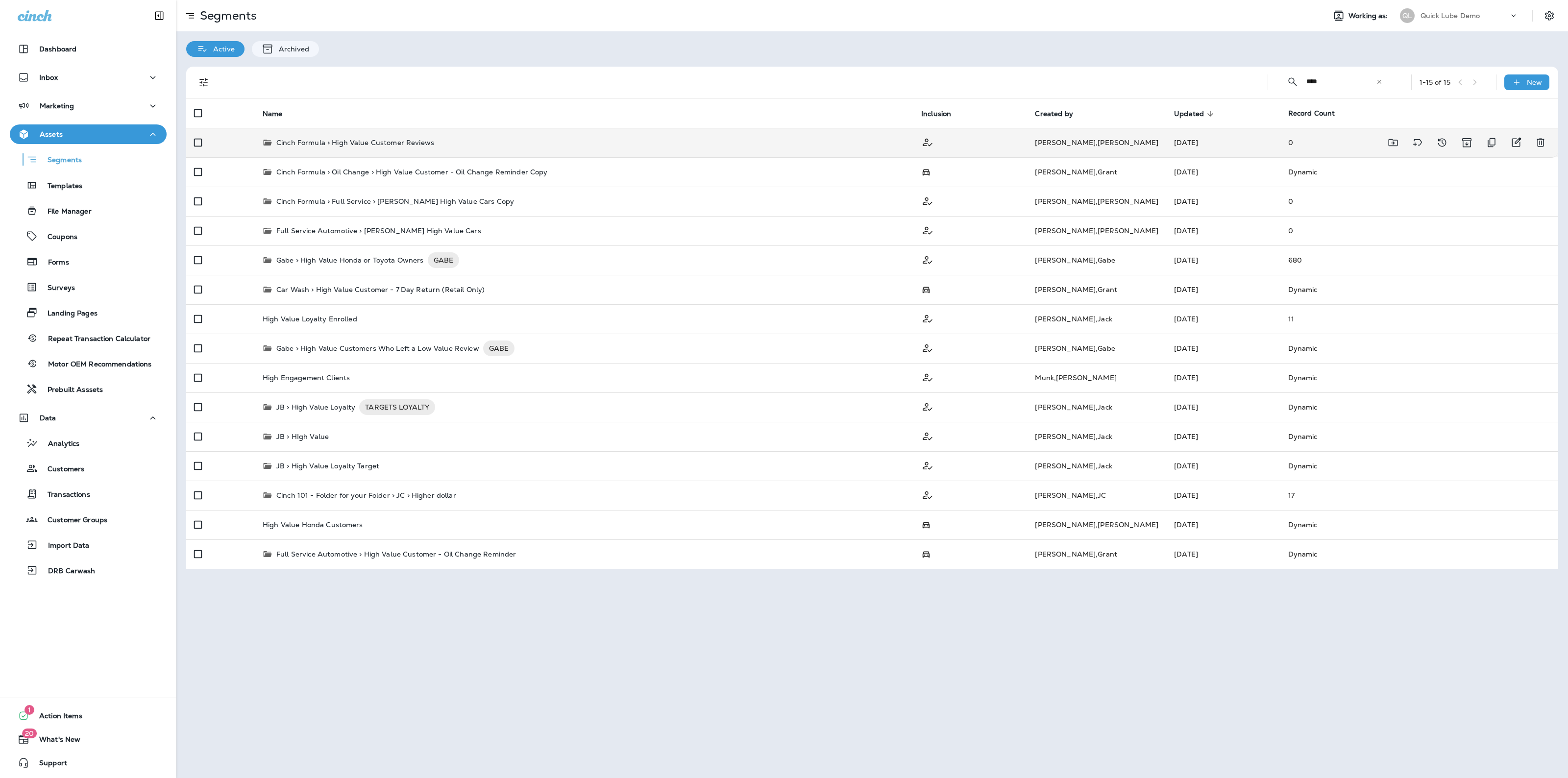
type input "****"
click at [655, 136] on td "Cinch Formula > High Value Customer Reviews" at bounding box center [584, 142] width 659 height 29
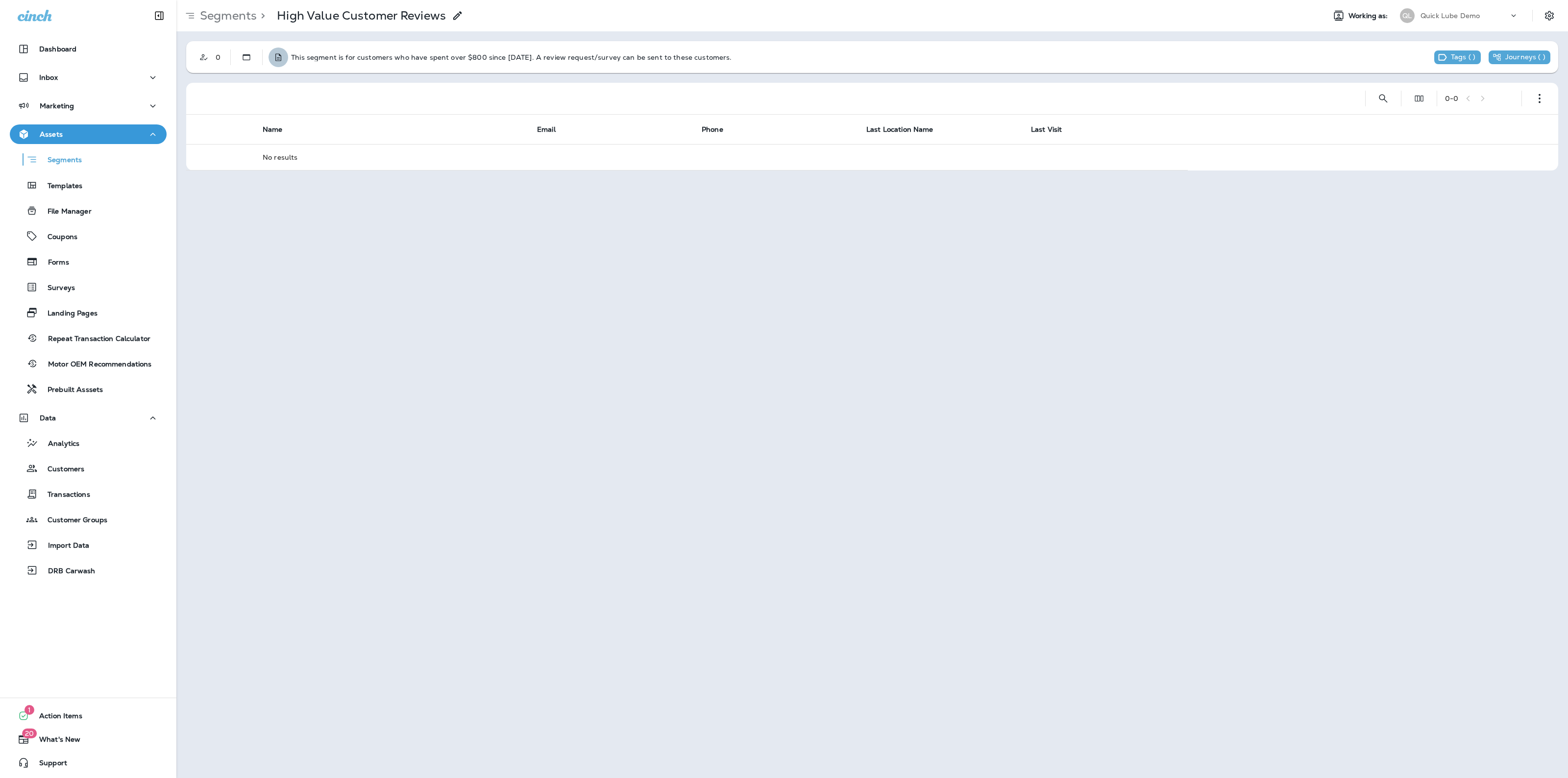
click at [280, 55] on use "Description" at bounding box center [278, 57] width 6 height 7
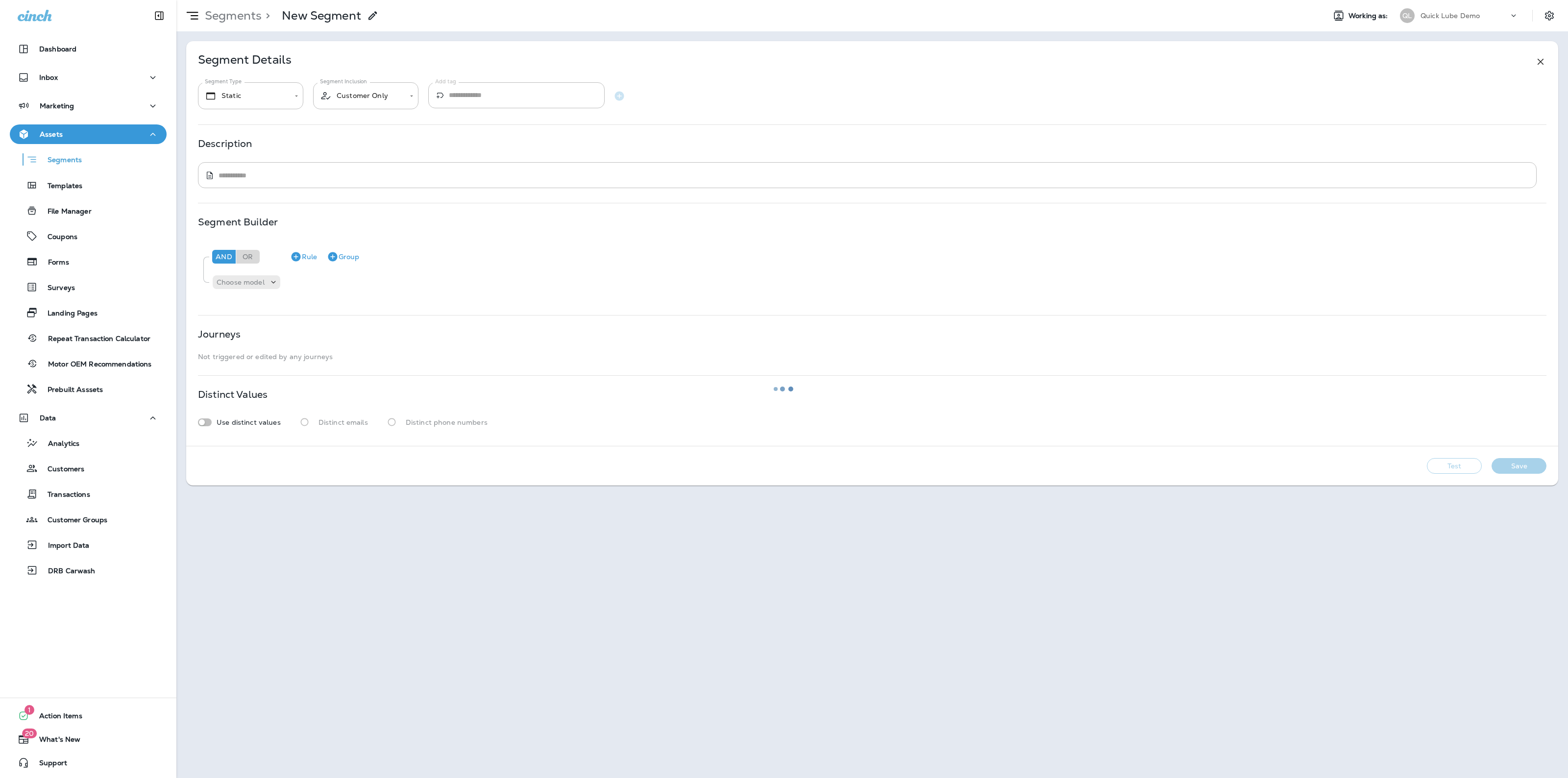
type textarea "**********"
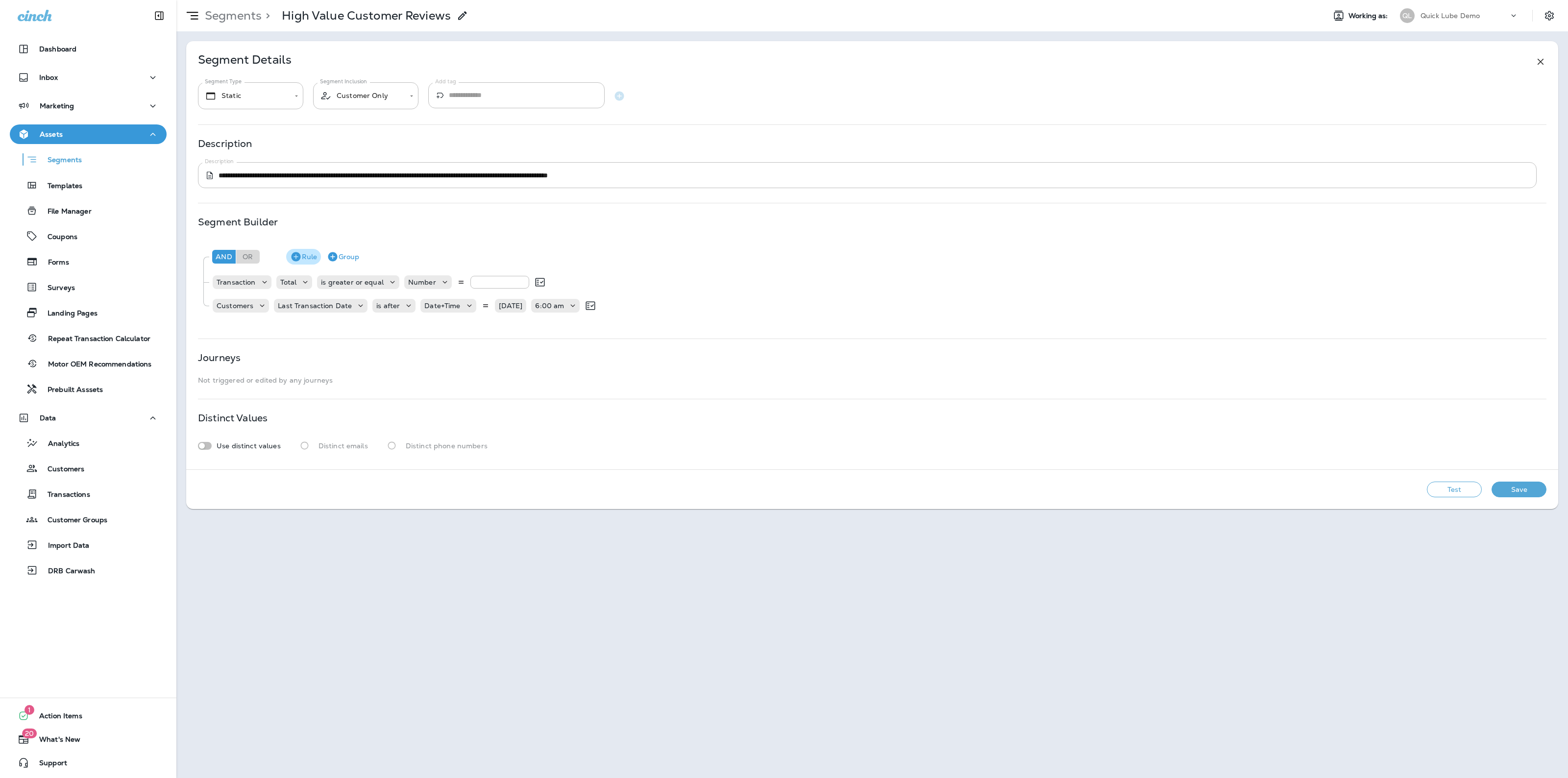
click at [293, 256] on icon "button" at bounding box center [295, 257] width 9 height 9
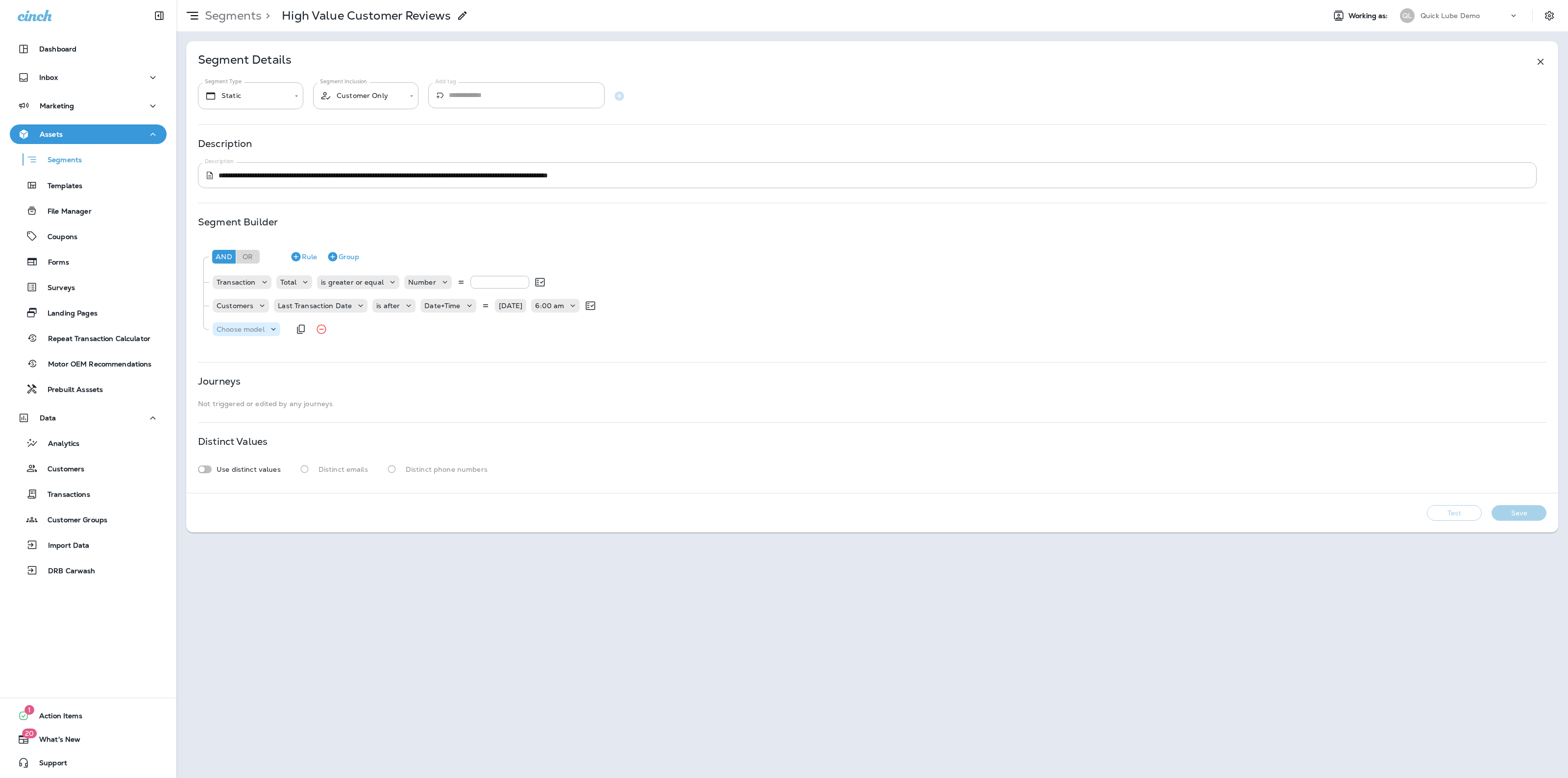
click at [240, 334] on div "Choose model" at bounding box center [246, 329] width 68 height 10
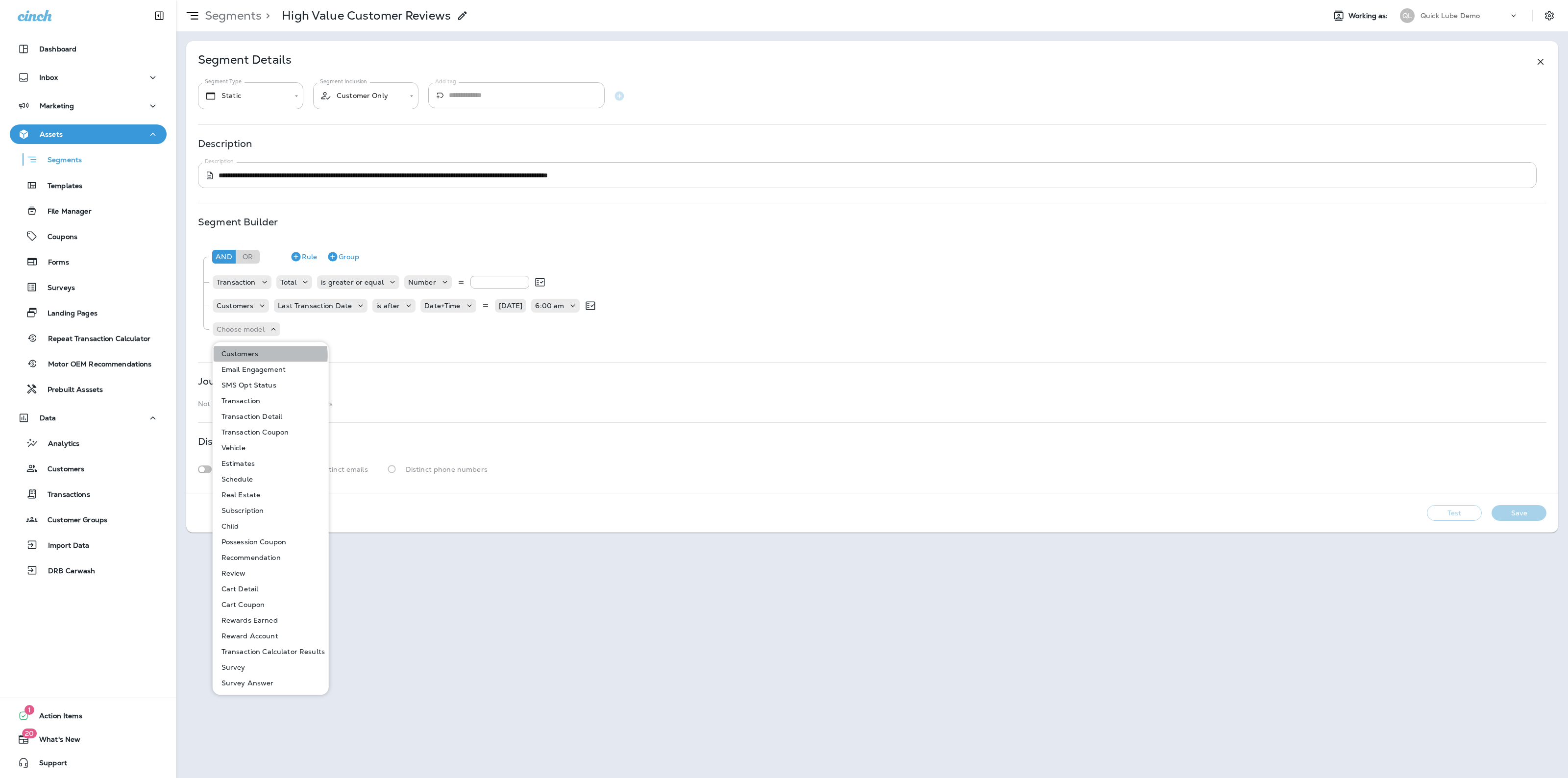
click at [257, 356] on button "Customers" at bounding box center [271, 354] width 115 height 16
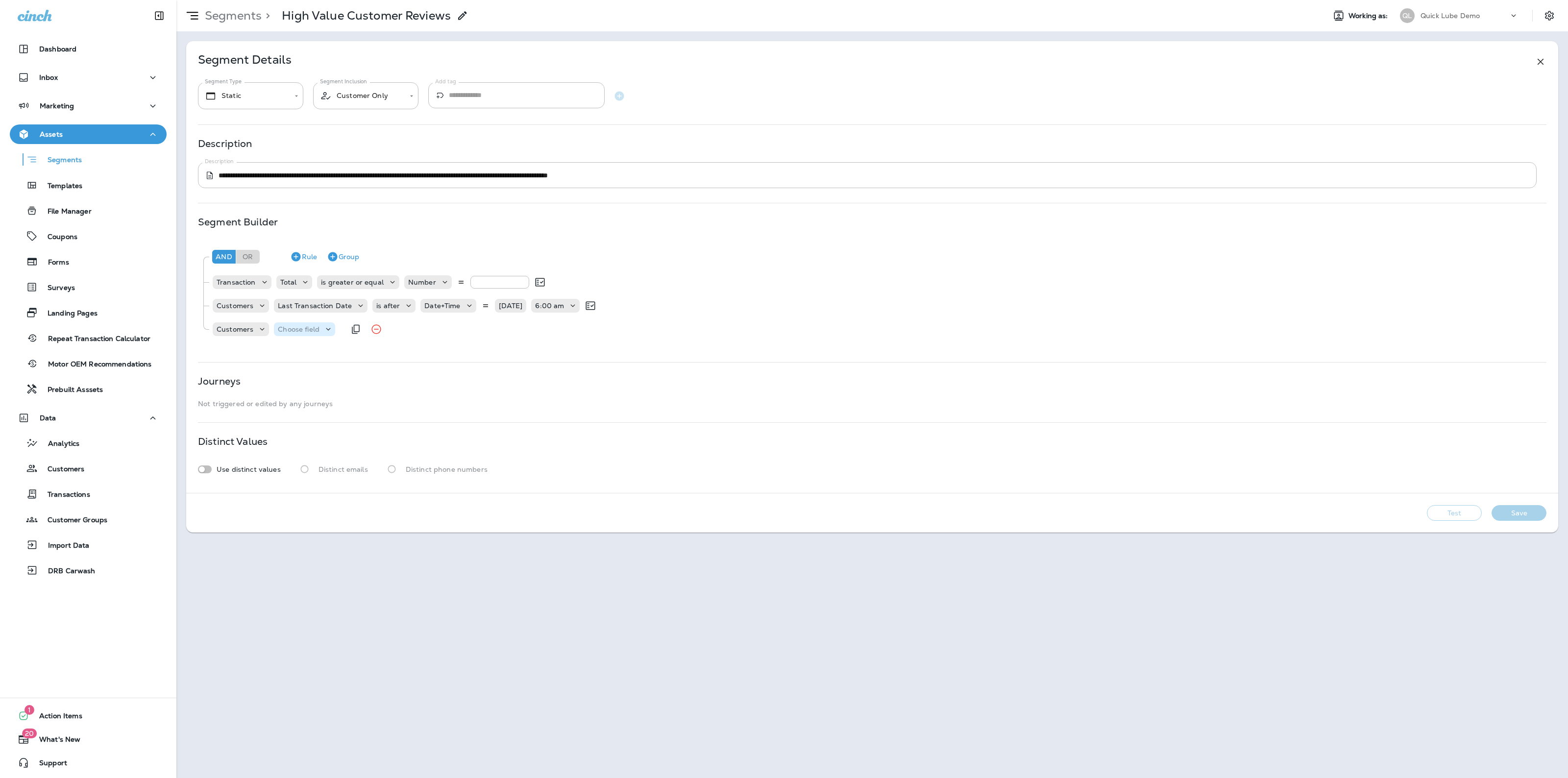
click at [312, 331] on p "Choose field" at bounding box center [298, 329] width 41 height 8
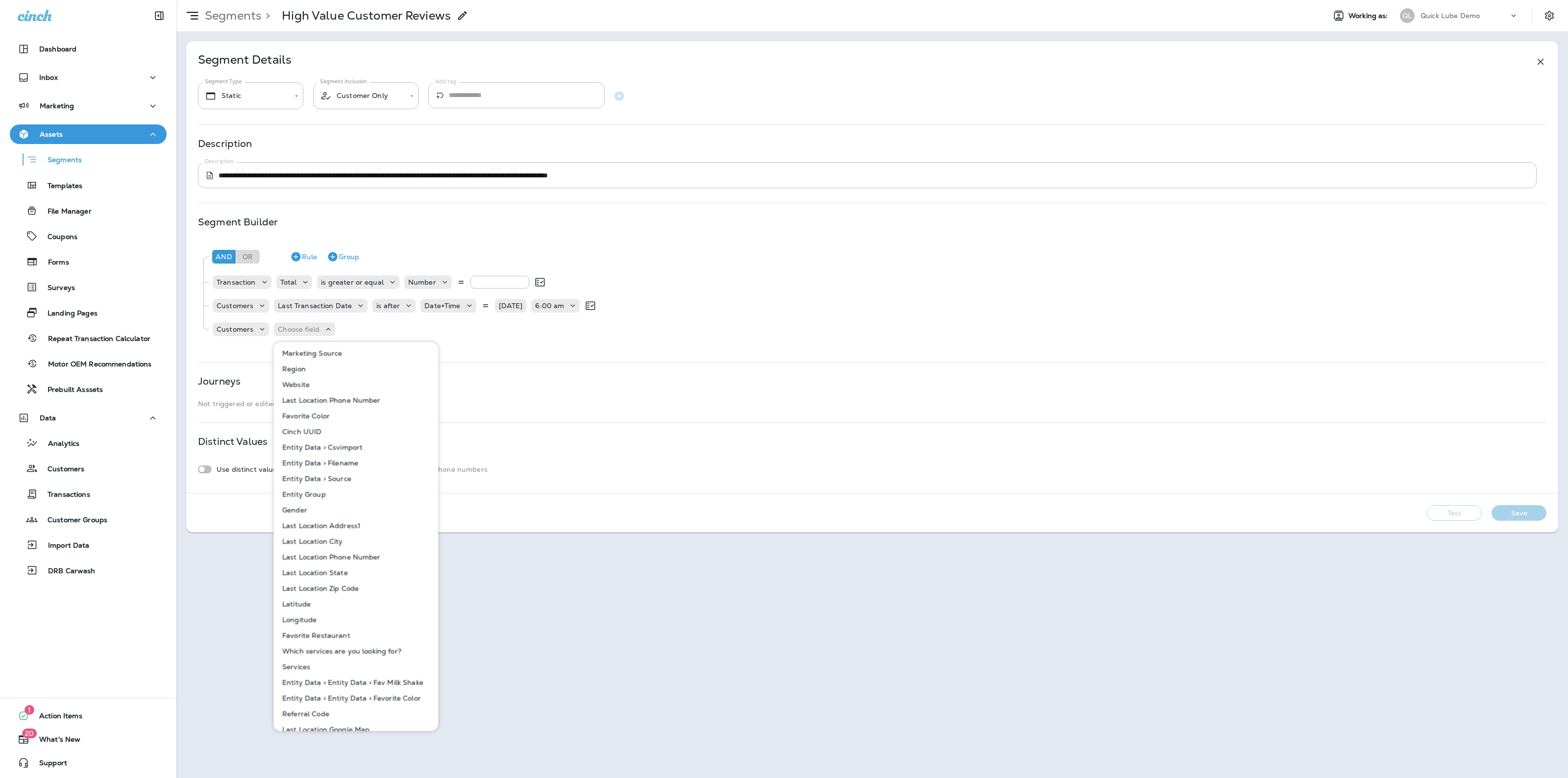
scroll to position [715, 0]
click at [635, 306] on button "Remove Rule" at bounding box center [637, 306] width 19 height 19
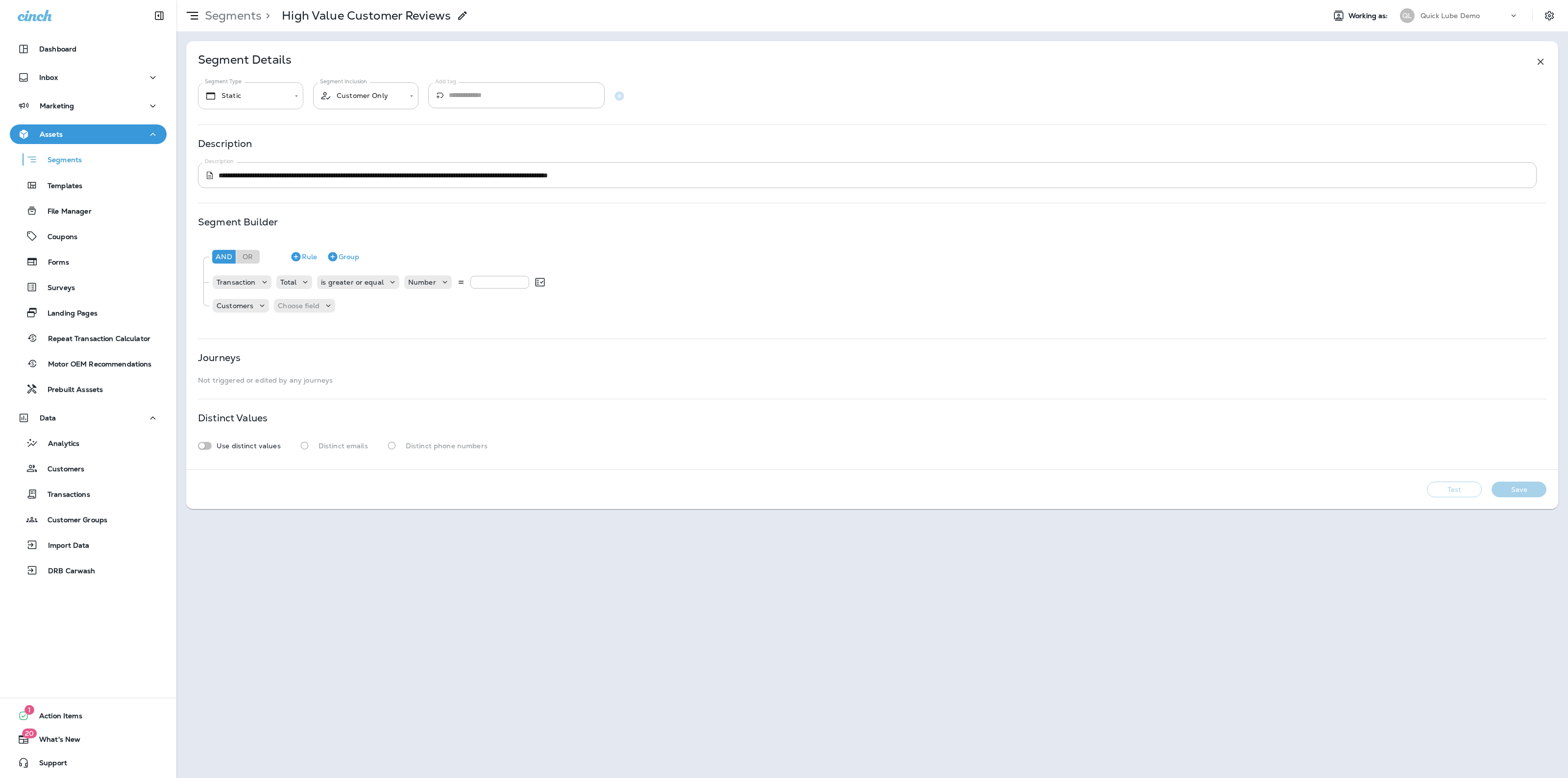
click at [249, 0] on body "**********" at bounding box center [784, 0] width 1568 height 0
click at [351, 99] on div at bounding box center [784, 389] width 1568 height 778
click at [351, 0] on body "**********" at bounding box center [784, 0] width 1568 height 0
click at [363, 47] on div at bounding box center [784, 389] width 1568 height 778
click at [82, 108] on div "Marketing" at bounding box center [88, 106] width 141 height 12
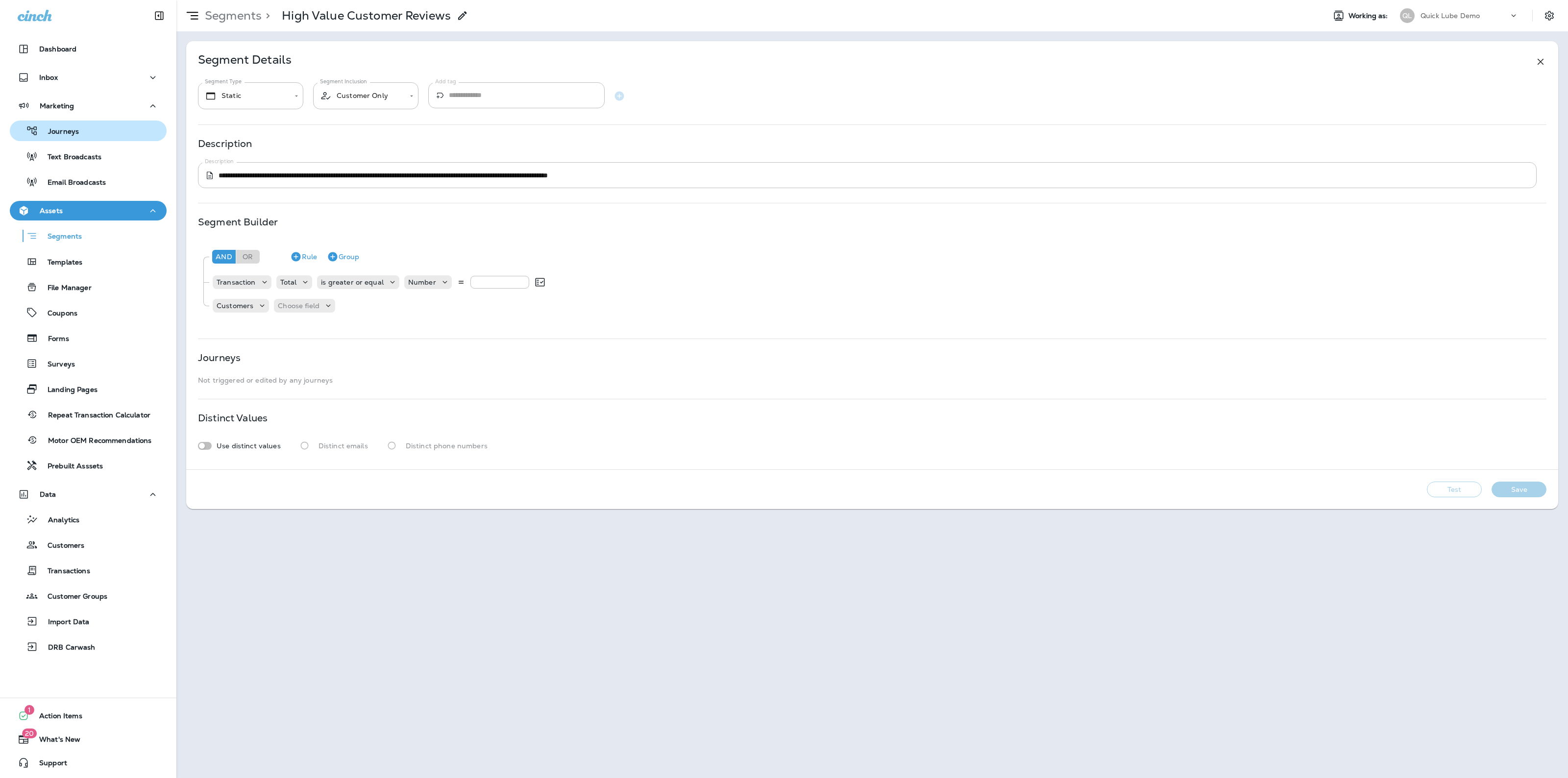
click at [75, 127] on p "Journeys" at bounding box center [58, 131] width 41 height 9
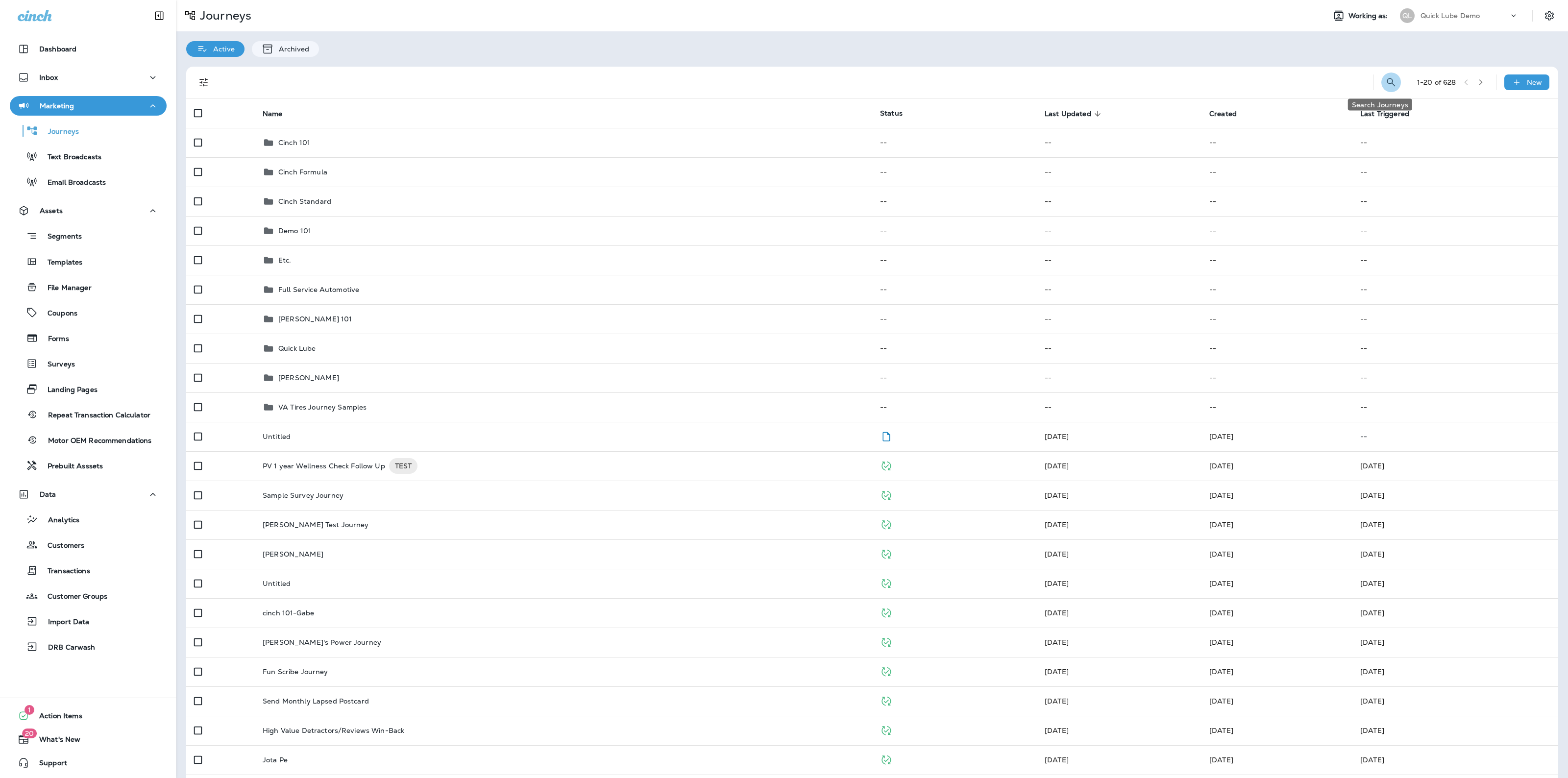
click at [1385, 82] on icon "Search Journeys" at bounding box center [1391, 82] width 12 height 12
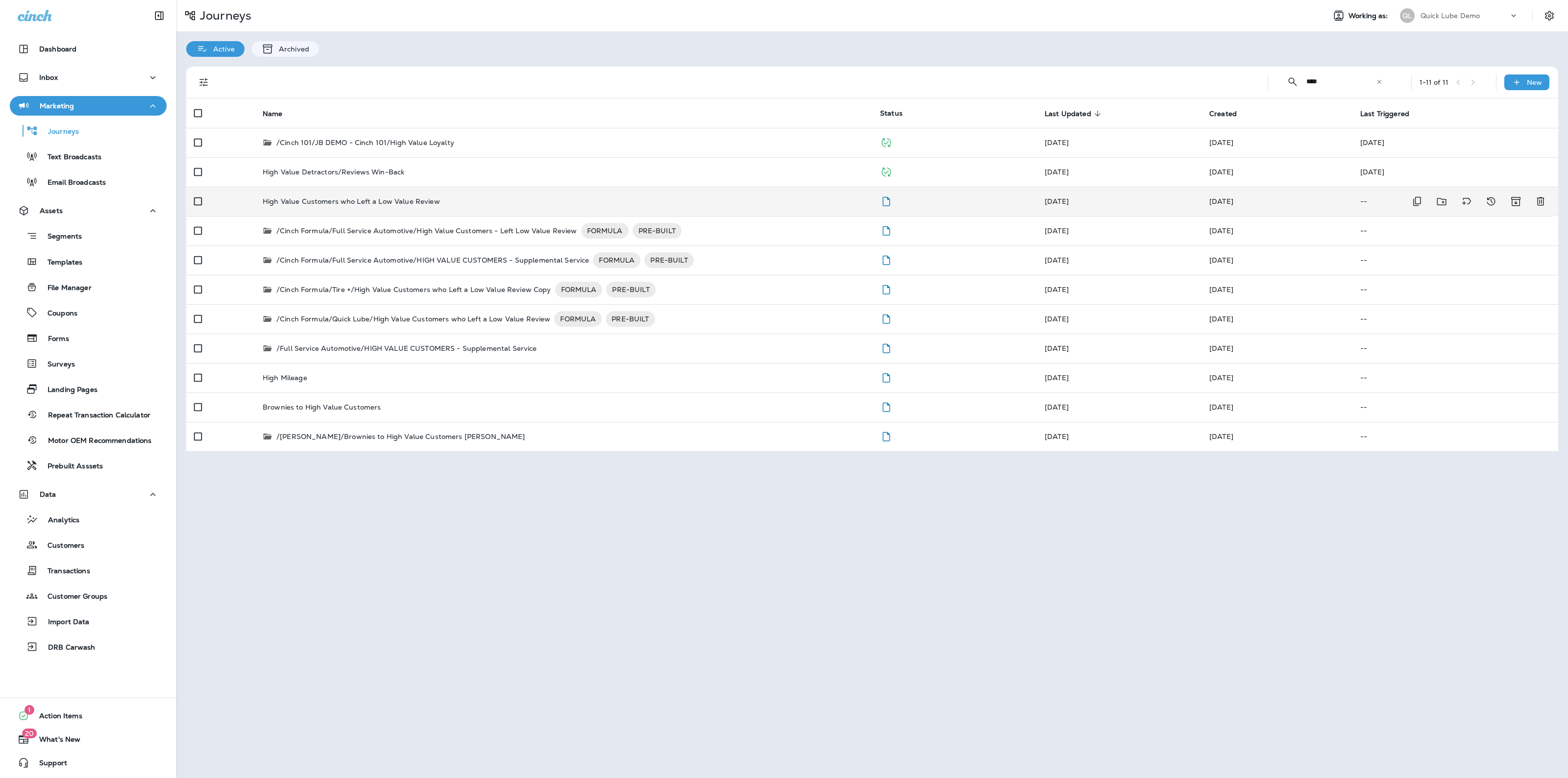
type input "****"
click at [471, 202] on div "High Value Customers who Left a Low Value Review" at bounding box center [563, 201] width 602 height 8
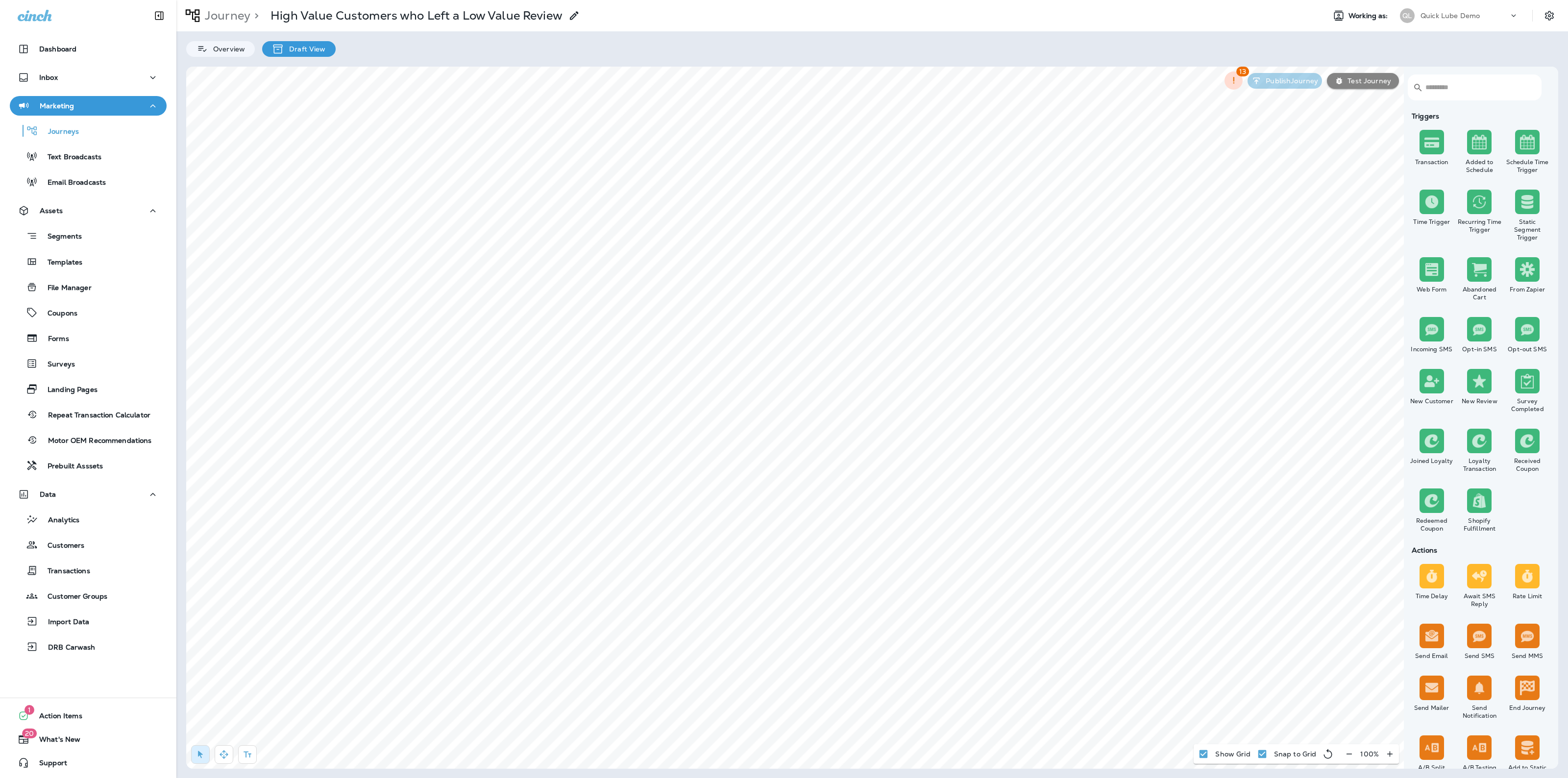
scroll to position [542, 0]
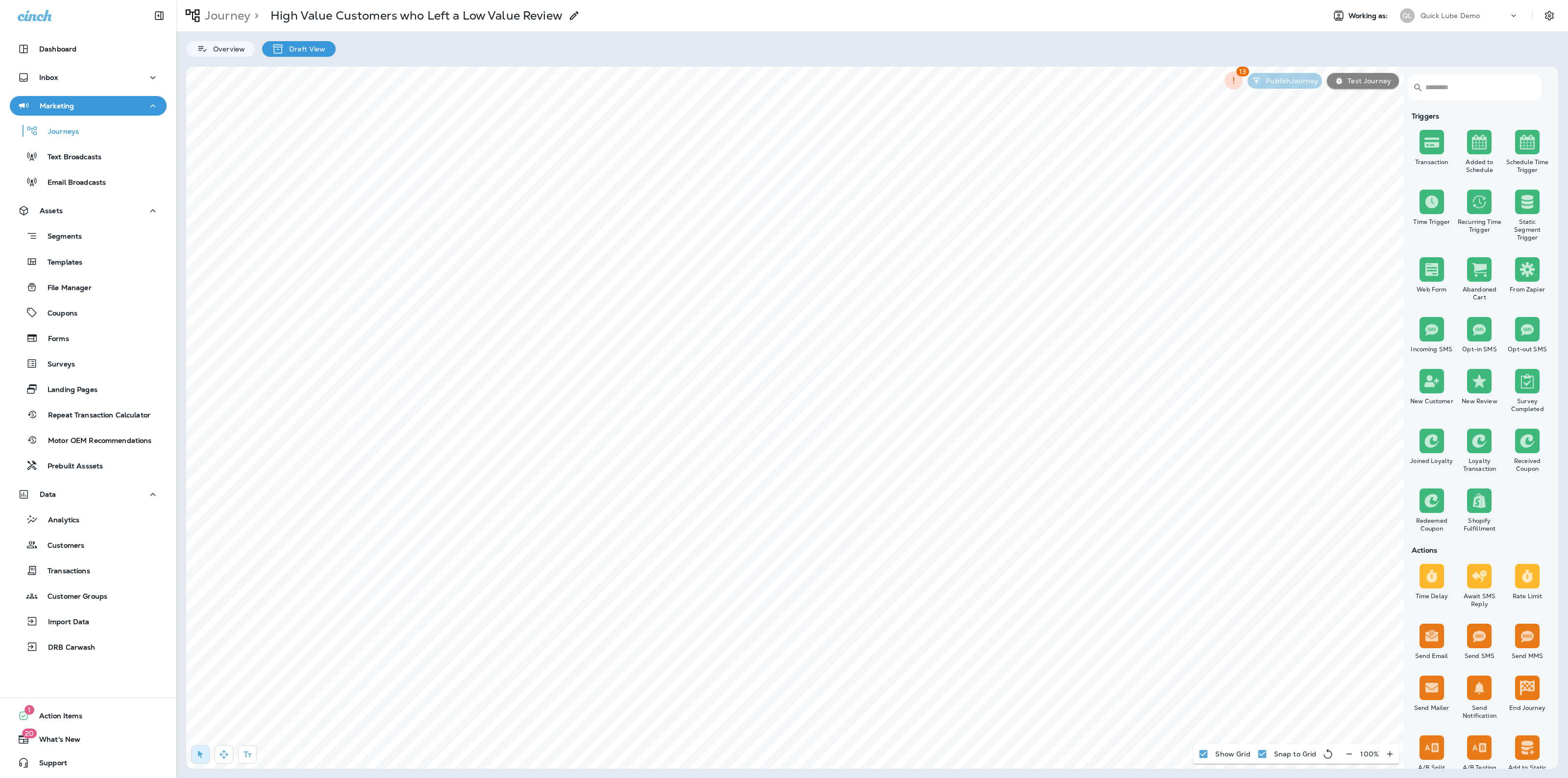
scroll to position [860, 0]
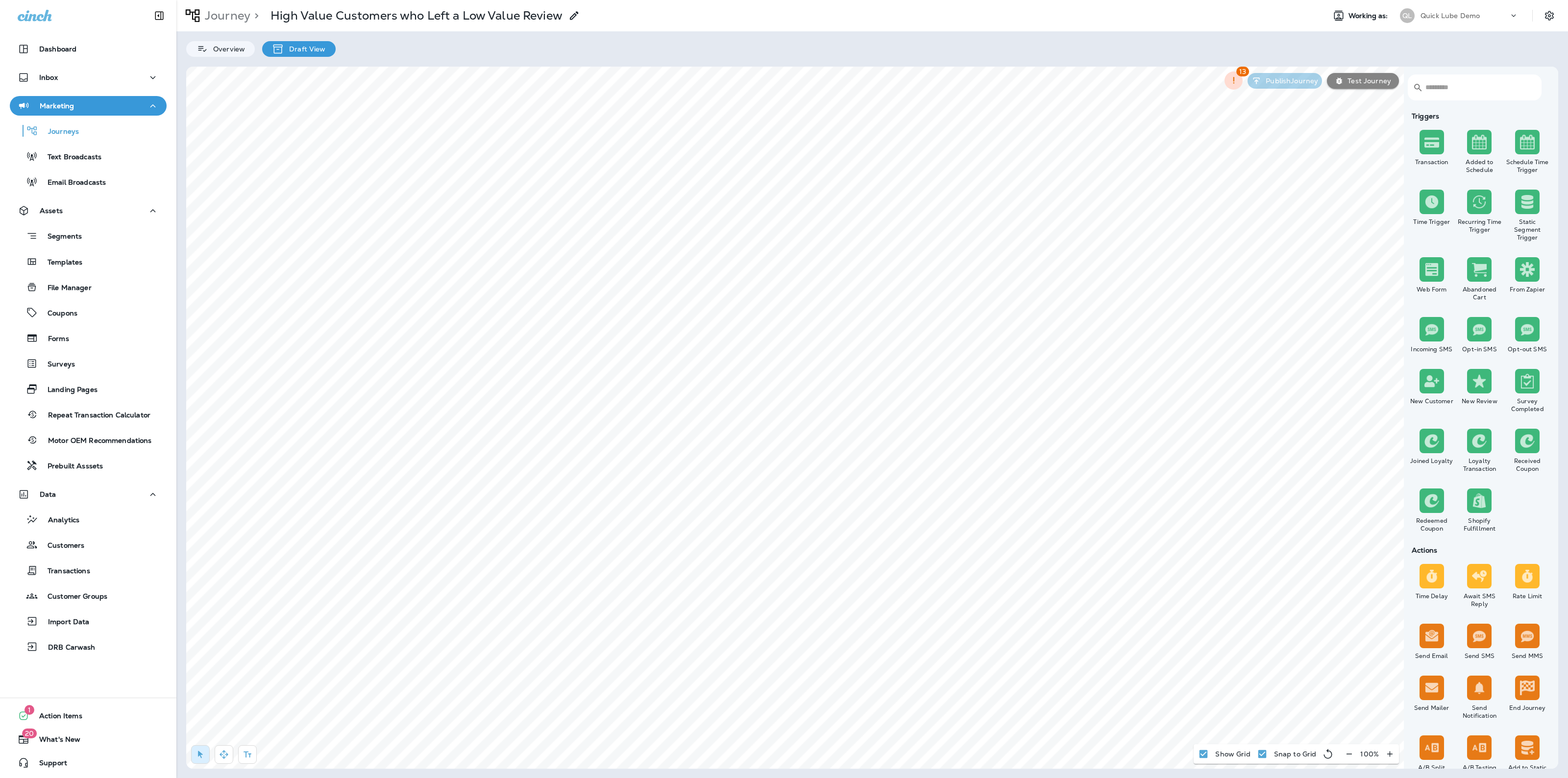
scroll to position [860, 0]
